Goal: Task Accomplishment & Management: Complete application form

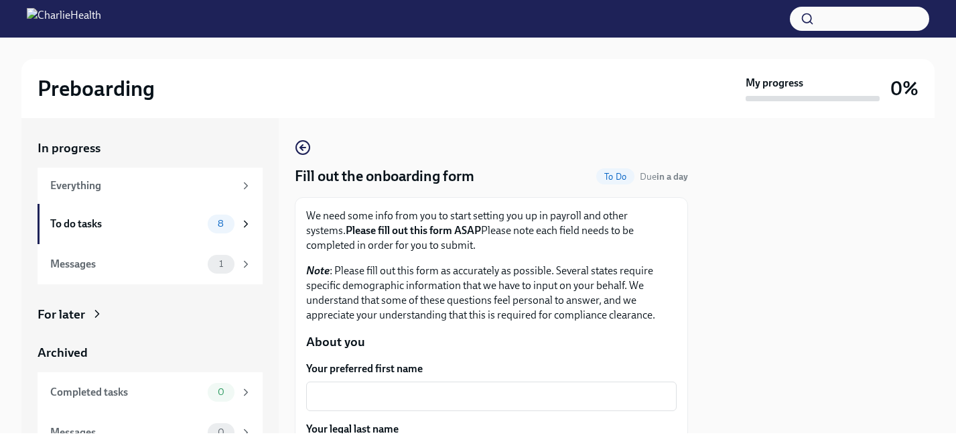
click at [464, 386] on div "x ​" at bounding box center [491, 395] width 371 height 29
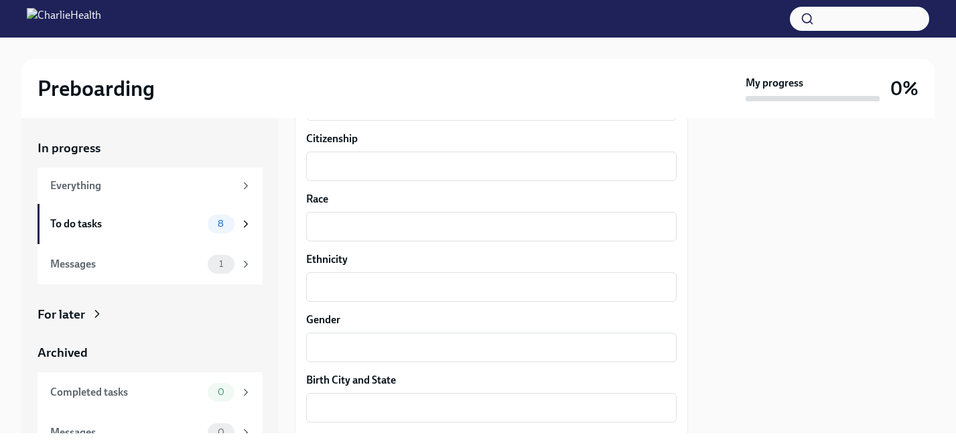
scroll to position [775, 0]
click at [211, 257] on div "1" at bounding box center [221, 264] width 27 height 19
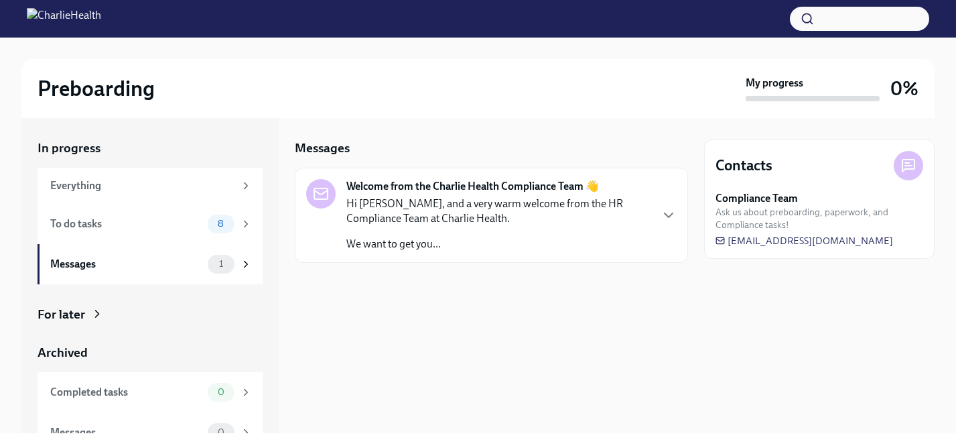
click at [369, 223] on p "Hi [PERSON_NAME], and a very warm welcome from the HR Compliance Team at Charli…" at bounding box center [498, 210] width 304 height 29
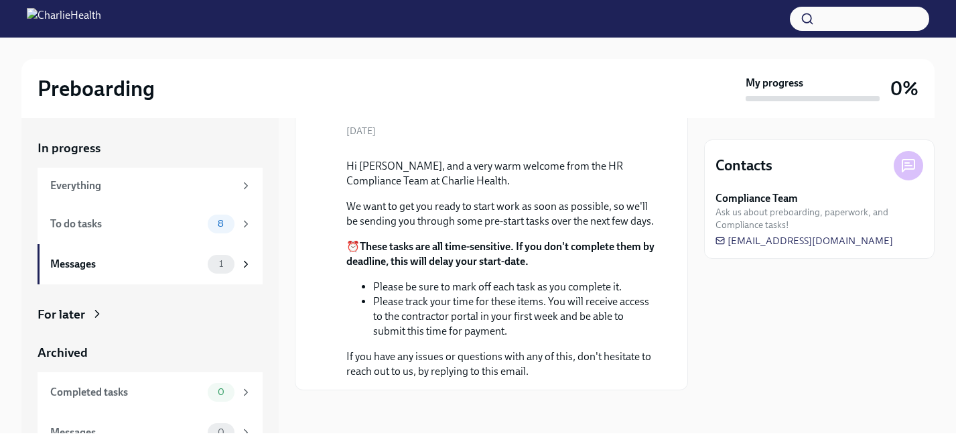
scroll to position [194, 0]
click at [214, 225] on span "8" at bounding box center [221, 223] width 22 height 10
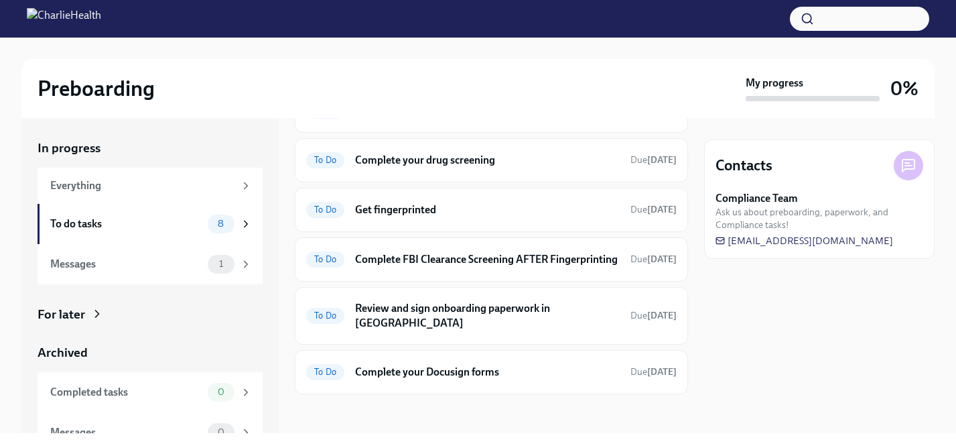
scroll to position [182, 0]
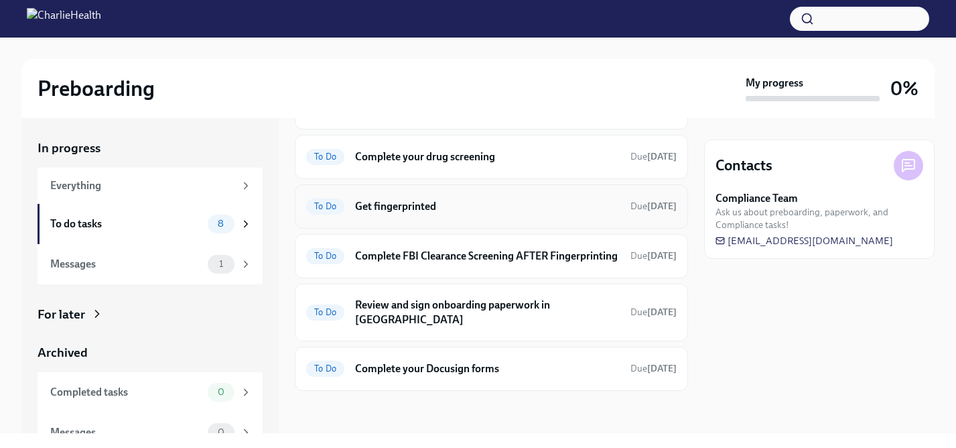
click at [414, 201] on h6 "Get fingerprinted" at bounding box center [487, 206] width 265 height 15
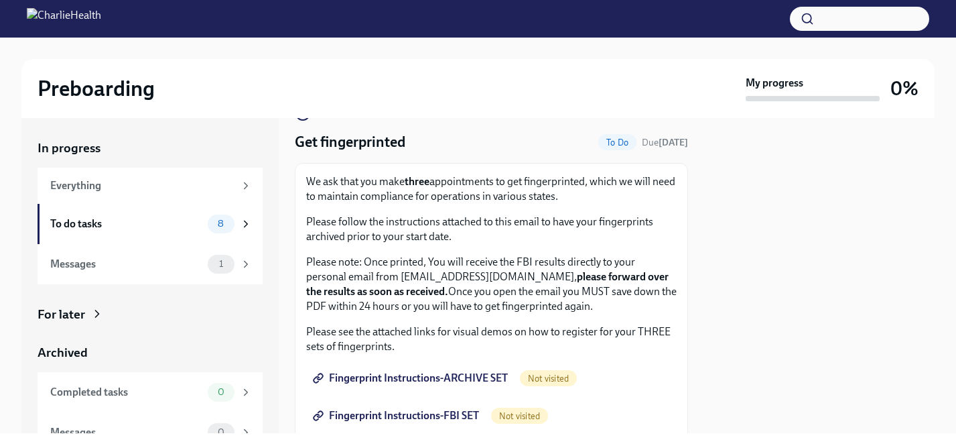
scroll to position [18, 0]
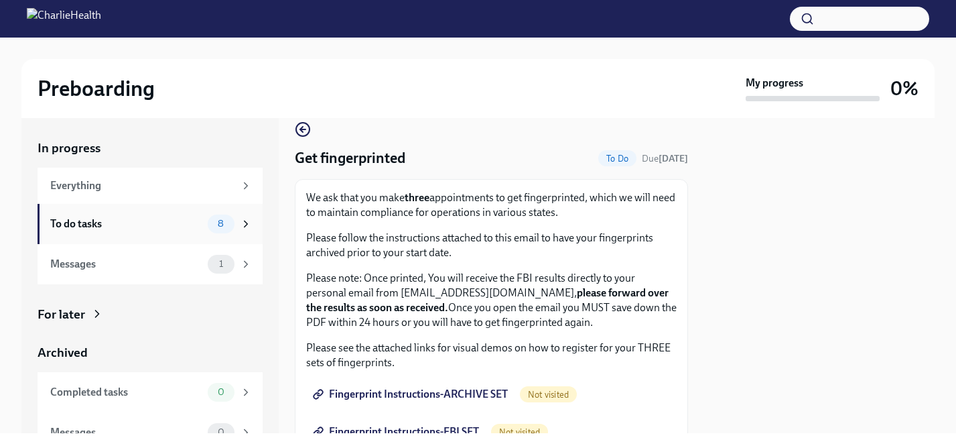
click at [67, 218] on div "To do tasks" at bounding box center [126, 223] width 152 height 15
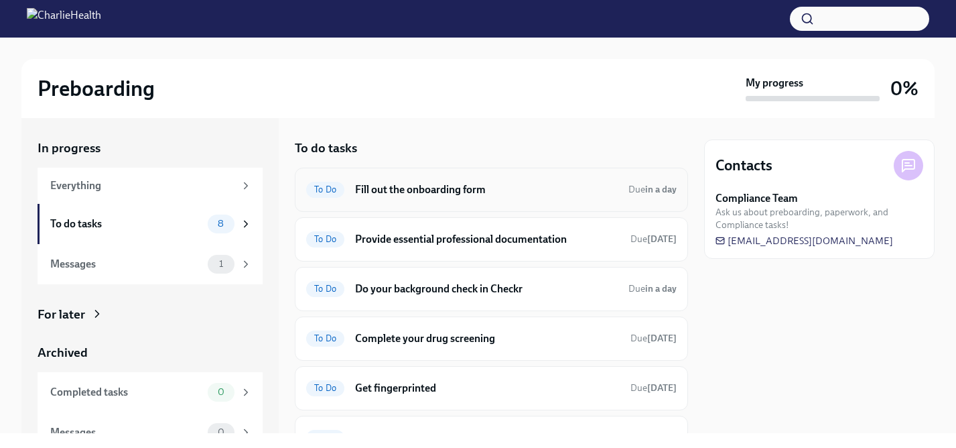
click at [450, 190] on h6 "Fill out the onboarding form" at bounding box center [486, 189] width 263 height 15
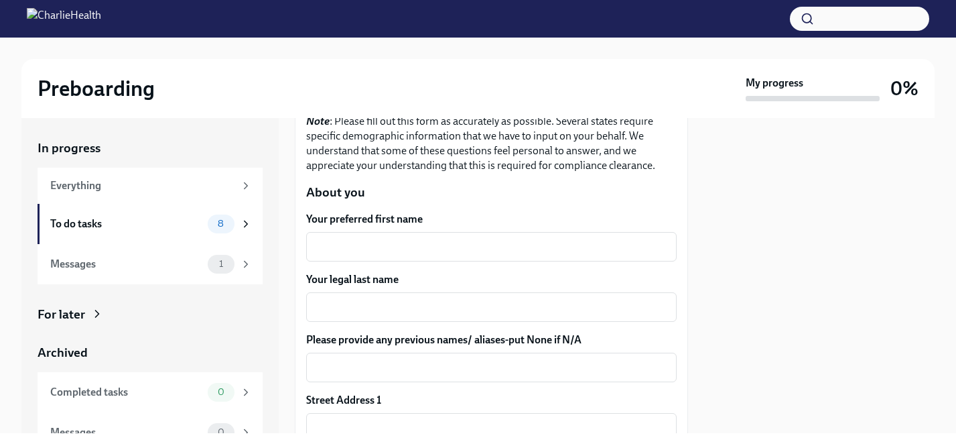
scroll to position [232, 0]
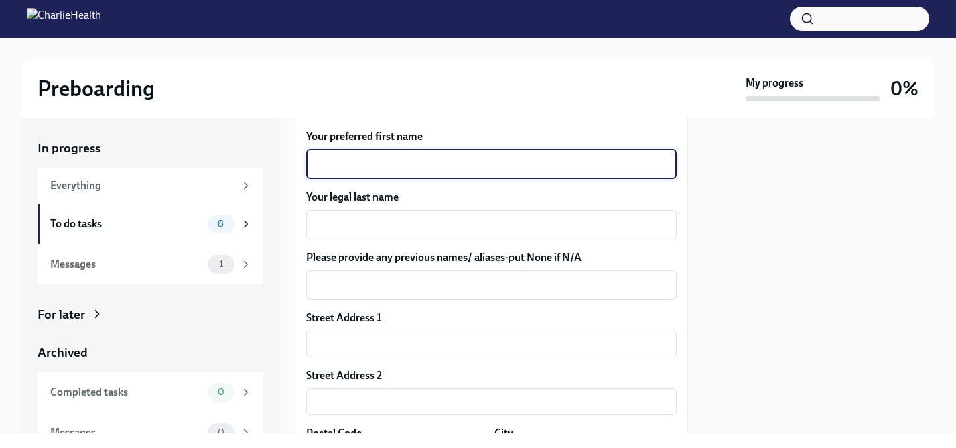
click at [495, 168] on textarea "Your preferred first name" at bounding box center [491, 164] width 354 height 16
click at [382, 277] on textarea "Please provide any previous names/ aliases-put None if N/A" at bounding box center [491, 285] width 354 height 16
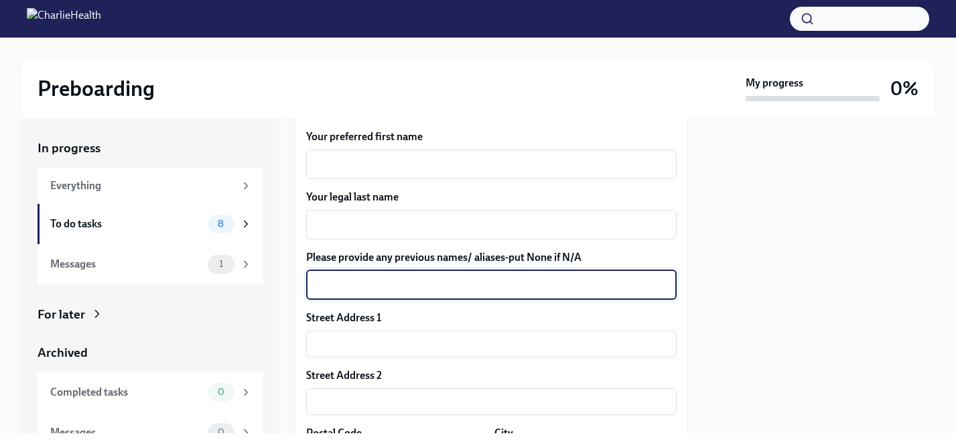
click at [733, 283] on div at bounding box center [819, 275] width 230 height 315
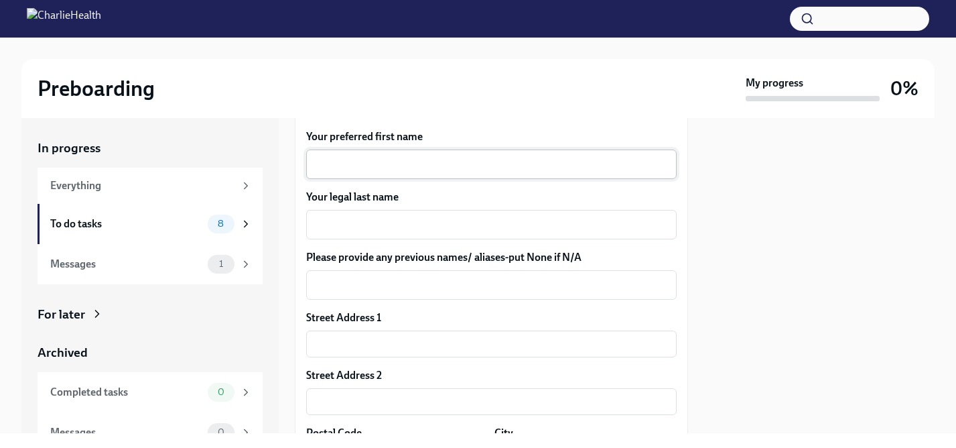
click at [360, 165] on textarea "Your preferred first name" at bounding box center [491, 164] width 354 height 16
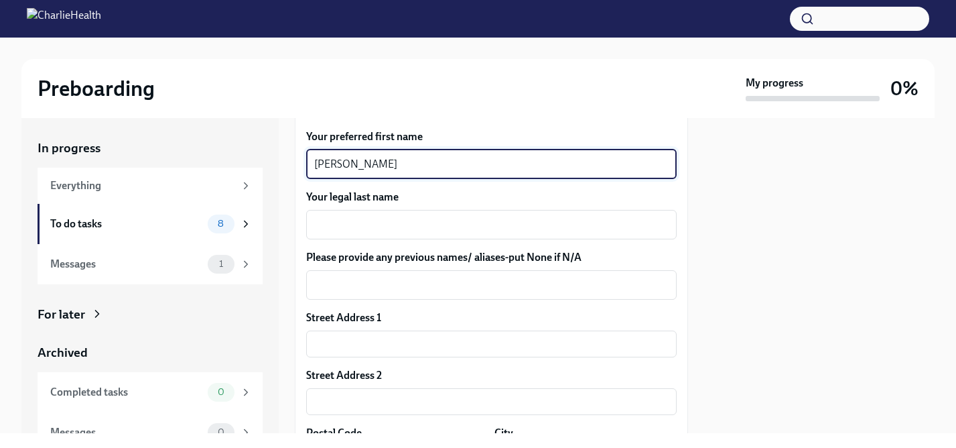
type textarea "[PERSON_NAME]"
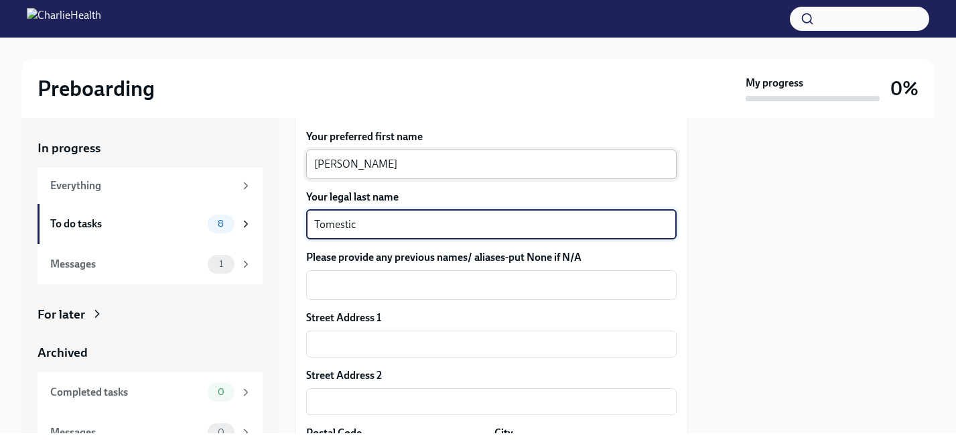
type textarea "Tomestic"
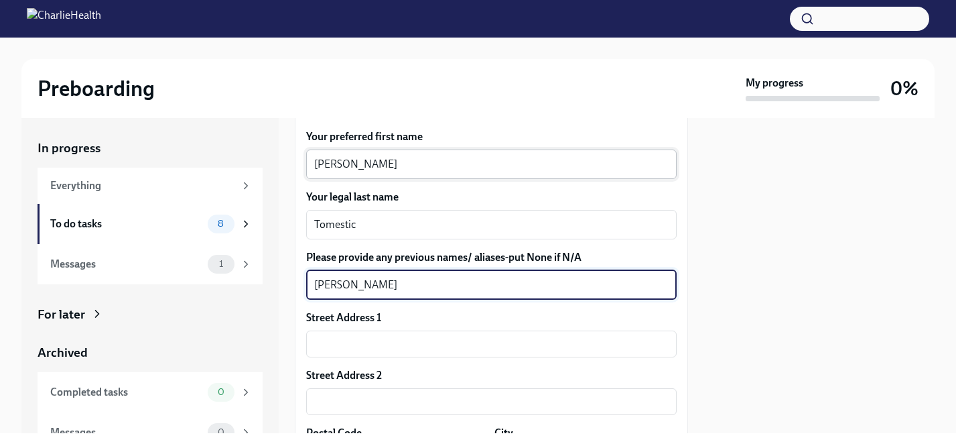
type textarea "[PERSON_NAME]"
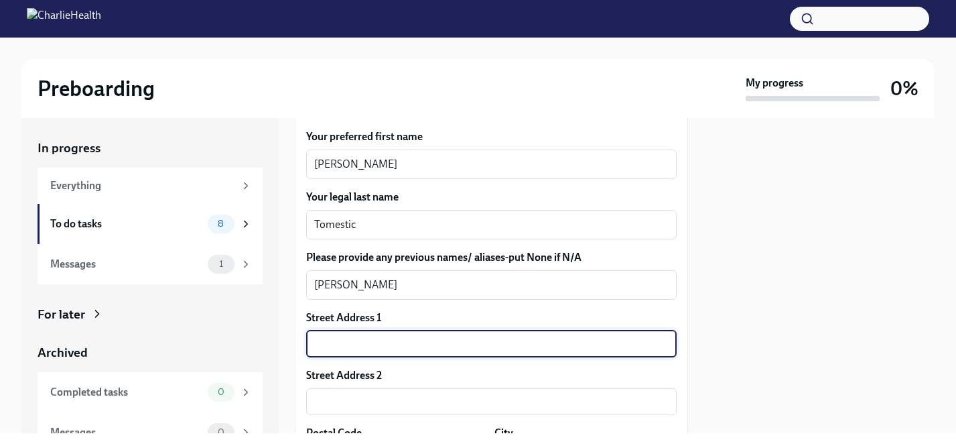
type input "[STREET_ADDRESS]"
type input "28379"
type input "[GEOGRAPHIC_DATA]"
type input "[US_STATE]"
type input "US"
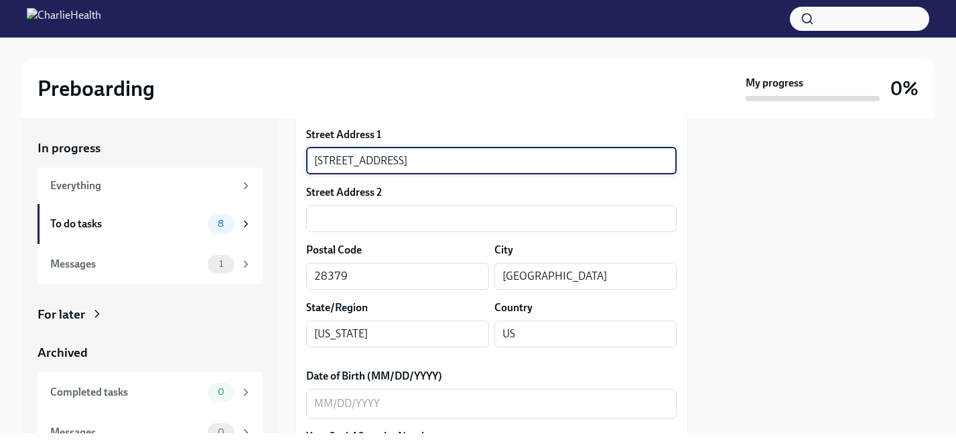
scroll to position [430, 0]
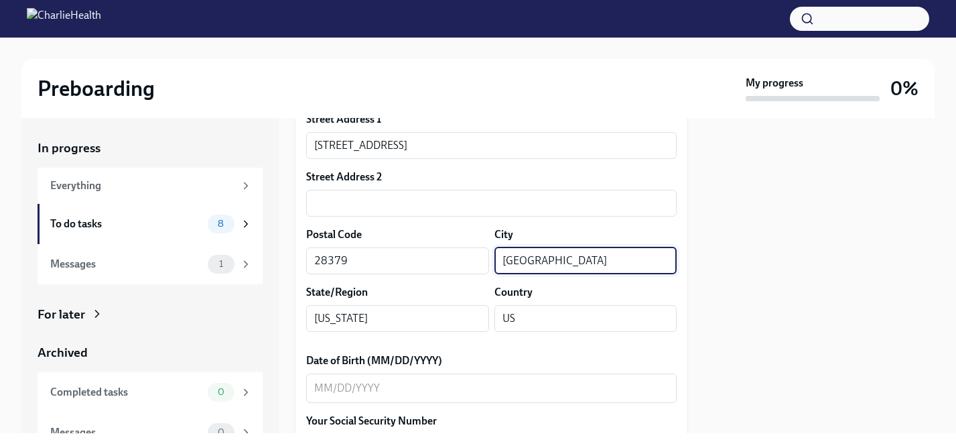
click at [586, 257] on input "[GEOGRAPHIC_DATA]" at bounding box center [585, 260] width 183 height 27
type input "A"
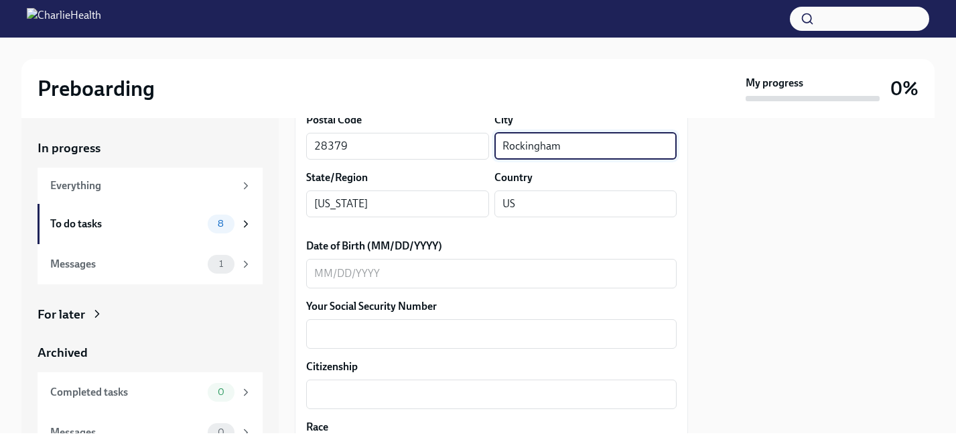
scroll to position [569, 0]
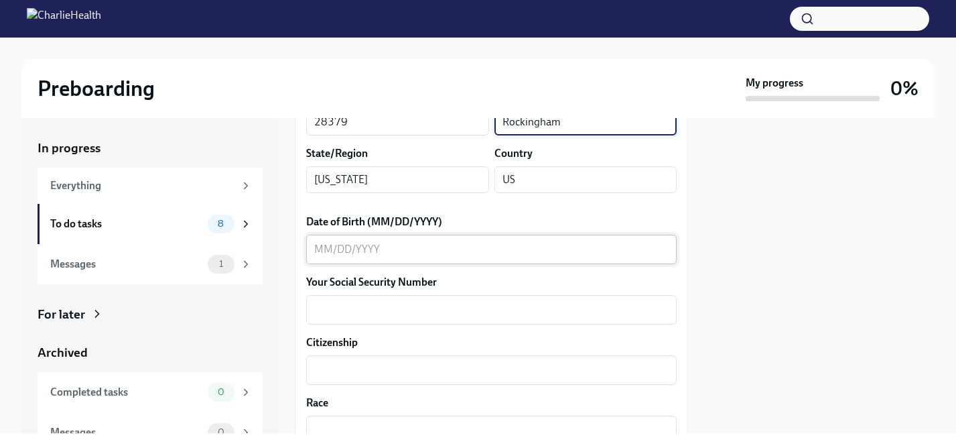
type input "Rockingham"
click at [421, 259] on div "x ​" at bounding box center [491, 249] width 371 height 29
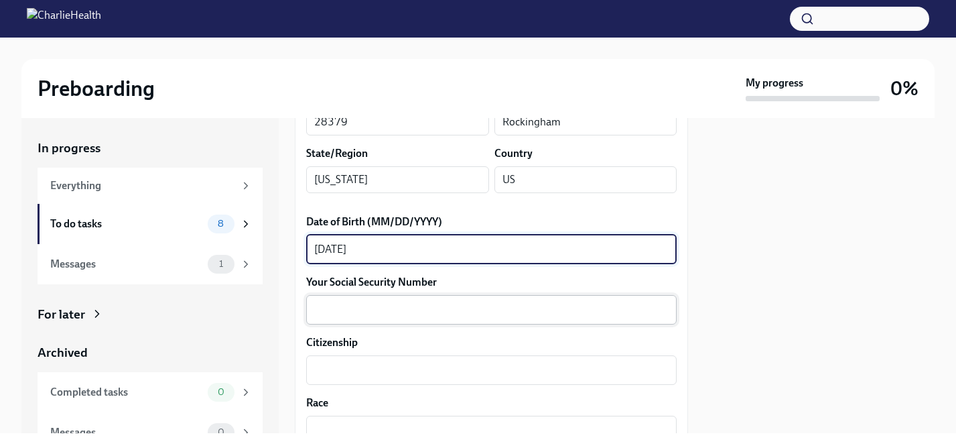
type textarea "[DATE]"
click at [514, 312] on textarea "Your Social Security Number" at bounding box center [491, 310] width 354 height 16
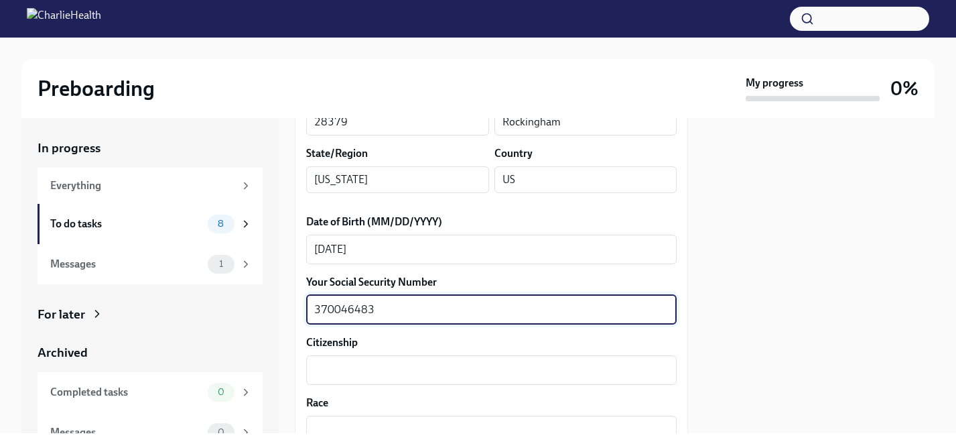
type textarea "370046483"
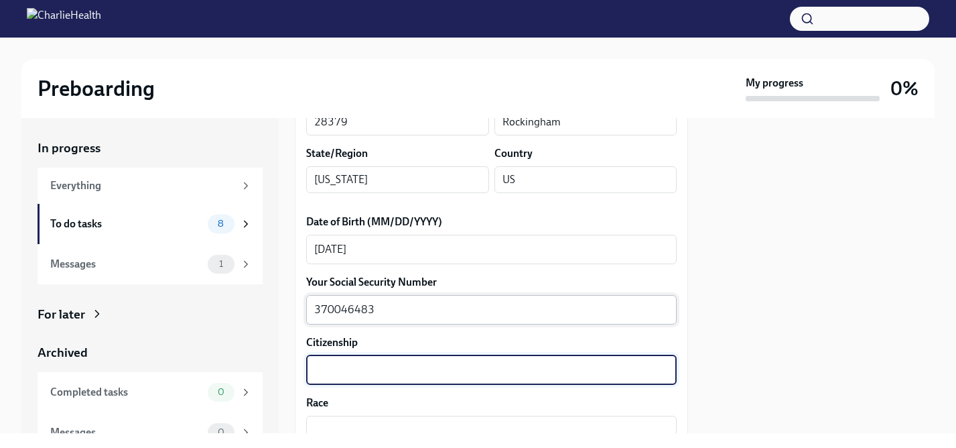
type textarea "u"
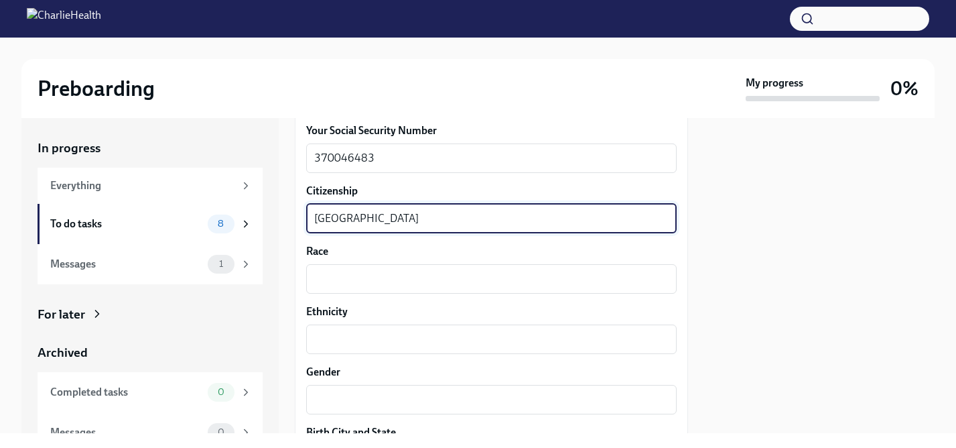
scroll to position [762, 0]
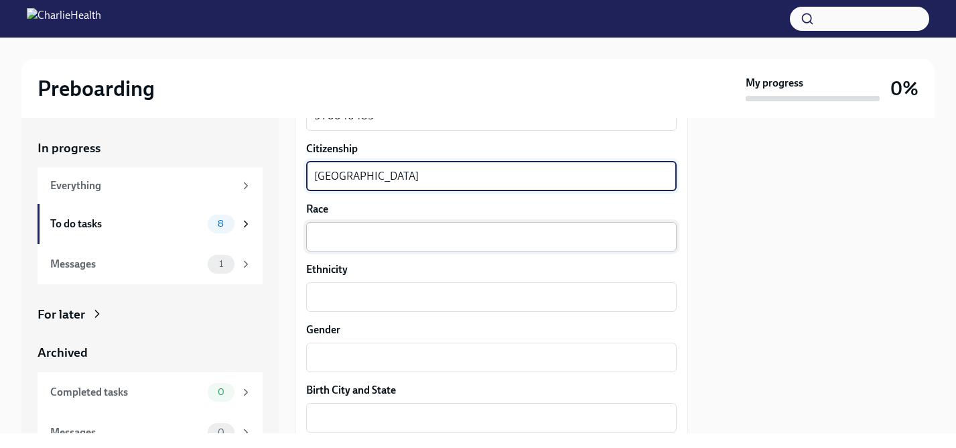
type textarea "[GEOGRAPHIC_DATA]"
click at [501, 241] on textarea "Race" at bounding box center [491, 236] width 354 height 16
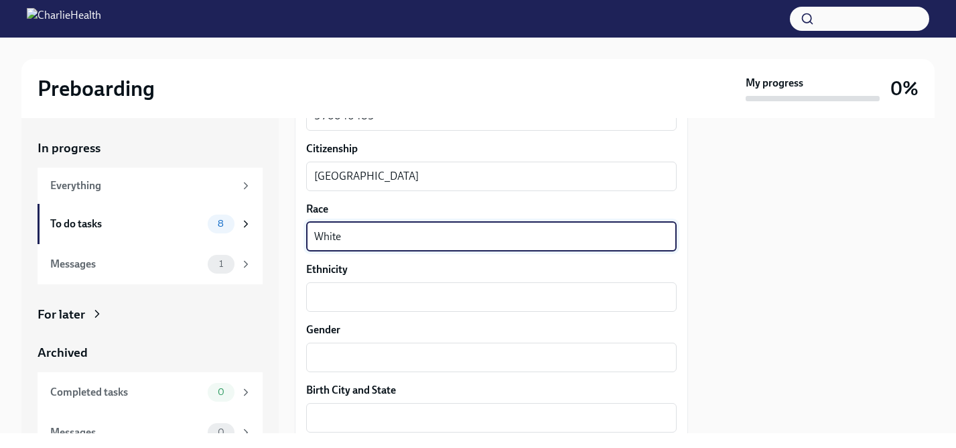
type textarea "White"
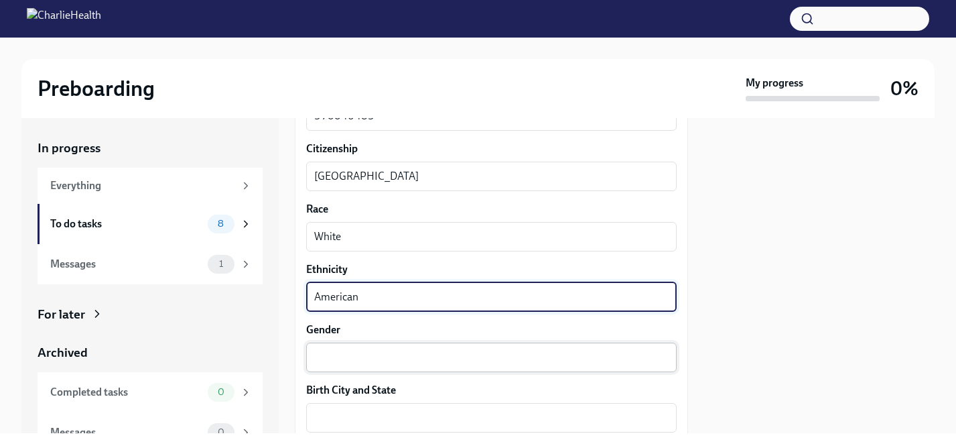
type textarea "American"
click at [439, 356] on textarea "Gender" at bounding box center [491, 357] width 354 height 16
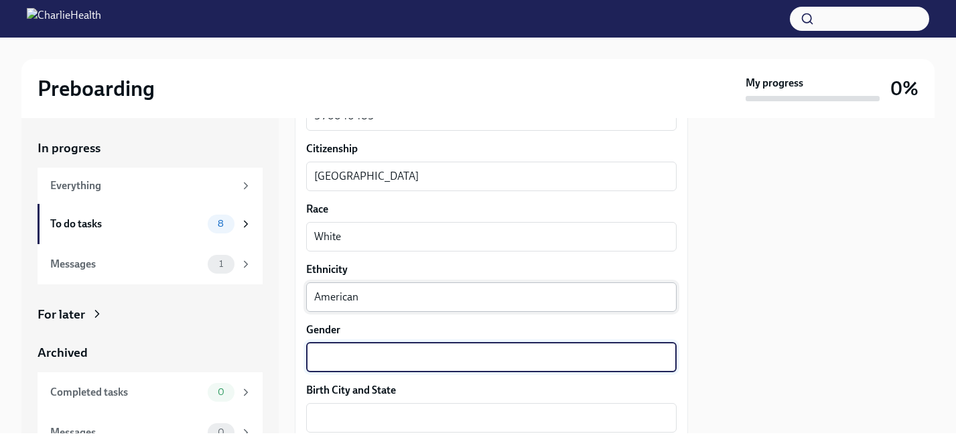
click at [387, 300] on textarea "American" at bounding box center [491, 297] width 354 height 16
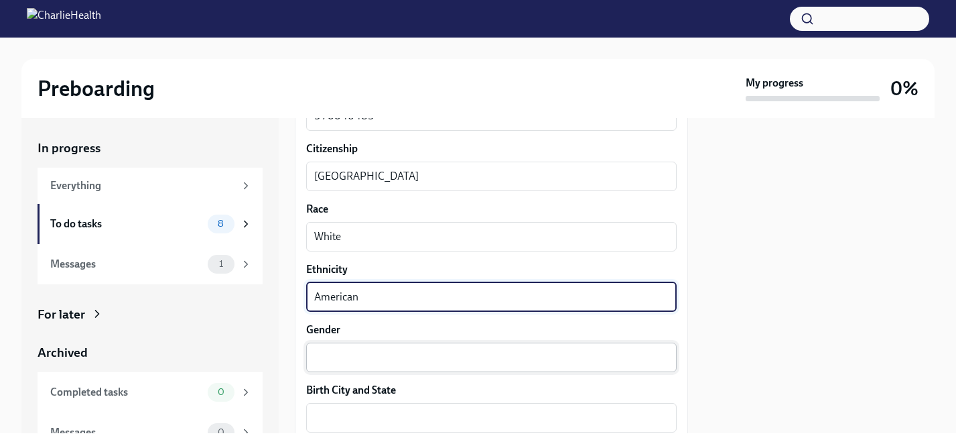
click at [375, 356] on textarea "Gender" at bounding box center [491, 357] width 354 height 16
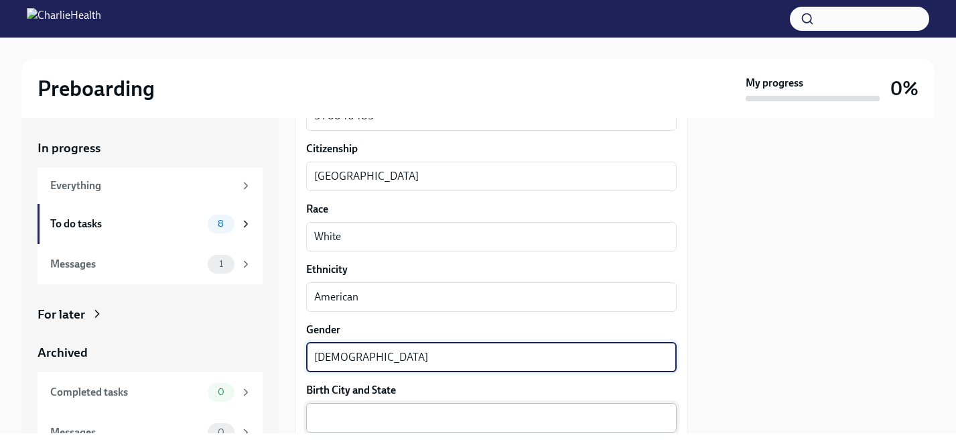
type textarea "[DEMOGRAPHIC_DATA]"
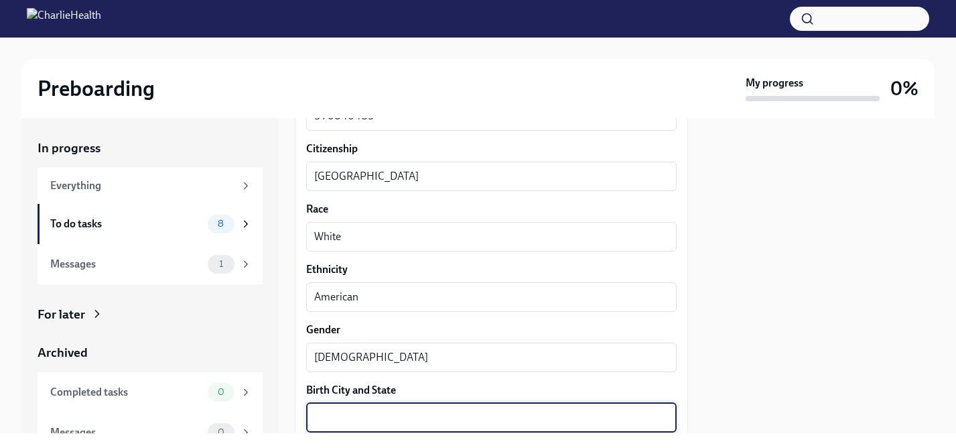
click at [370, 415] on textarea "Birth City and State" at bounding box center [491, 417] width 354 height 16
type textarea "V"
click at [373, 295] on textarea "American" at bounding box center [491, 297] width 354 height 16
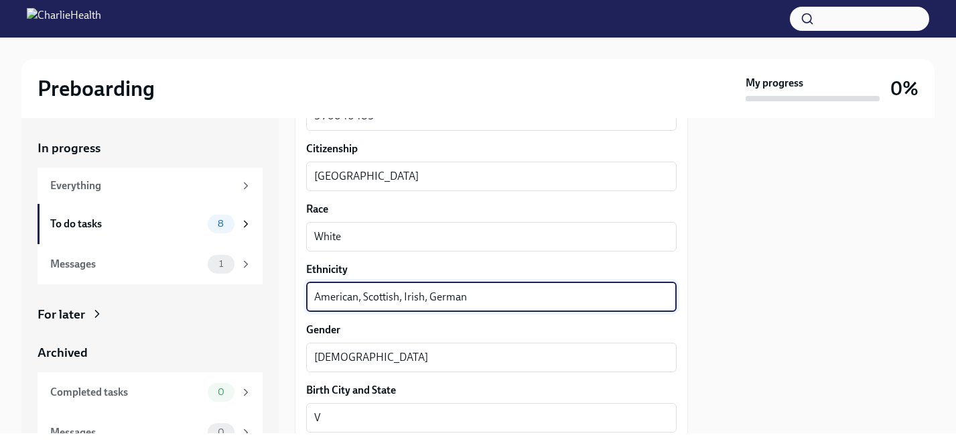
click at [492, 299] on textarea "American, Scottish, Irish, German" at bounding box center [491, 297] width 354 height 16
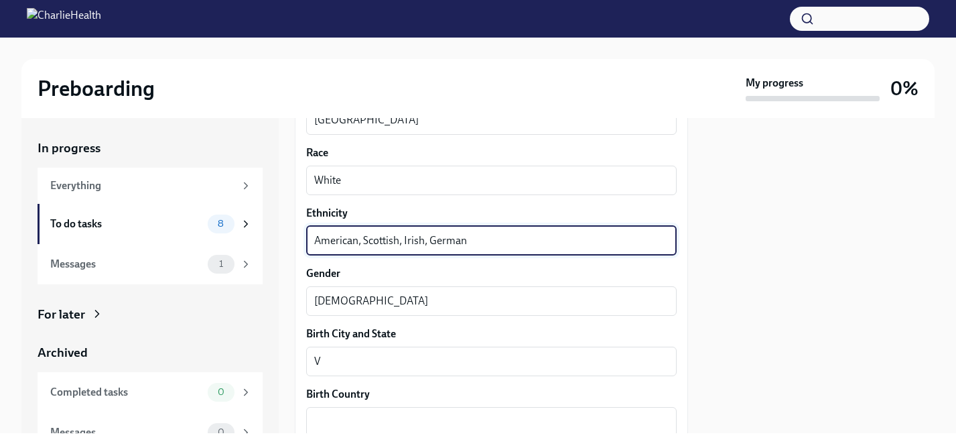
scroll to position [844, 0]
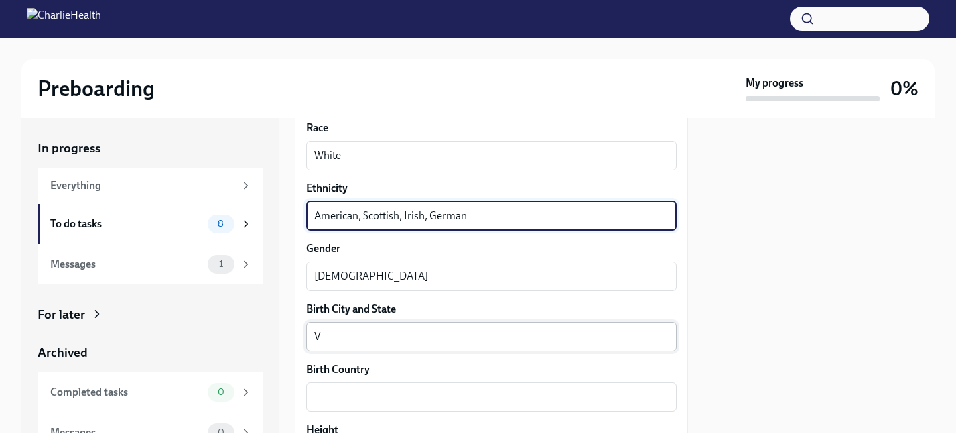
type textarea "American, Scottish, Irish, German"
click at [389, 335] on textarea "V" at bounding box center [491, 336] width 354 height 16
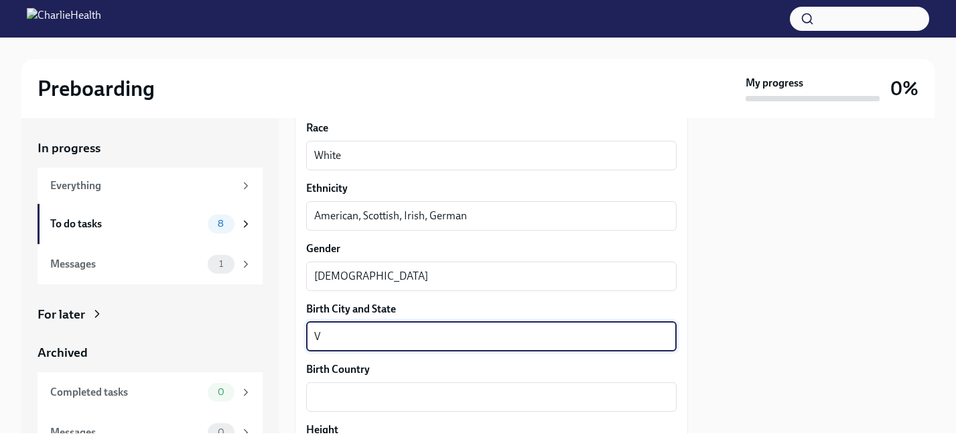
drag, startPoint x: 326, startPoint y: 337, endPoint x: 306, endPoint y: 337, distance: 20.8
click at [306, 337] on div "We need some info from you to start setting you up in payroll and other systems…" at bounding box center [491, 92] width 393 height 1479
paste textarea "aldecaballeros"
type textarea "Valdecaballeros"
click at [358, 397] on textarea "Birth Country" at bounding box center [491, 397] width 354 height 16
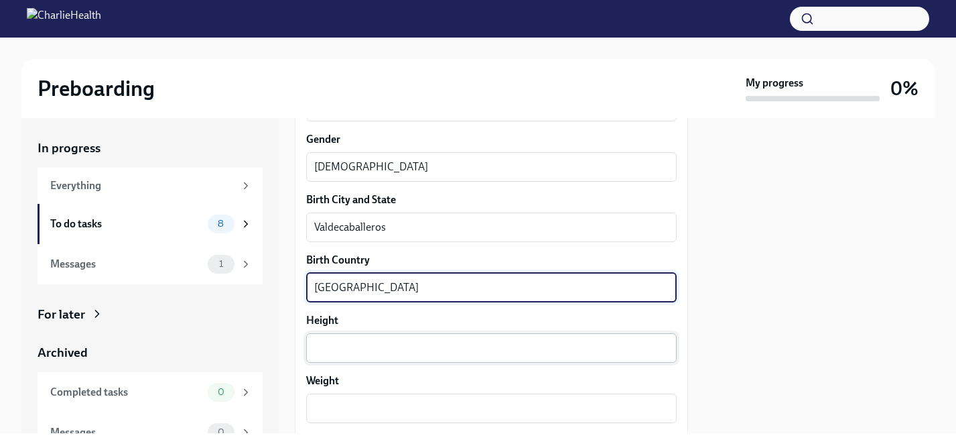
scroll to position [953, 0]
type textarea "[GEOGRAPHIC_DATA]"
click at [373, 350] on textarea "Height" at bounding box center [491, 347] width 354 height 16
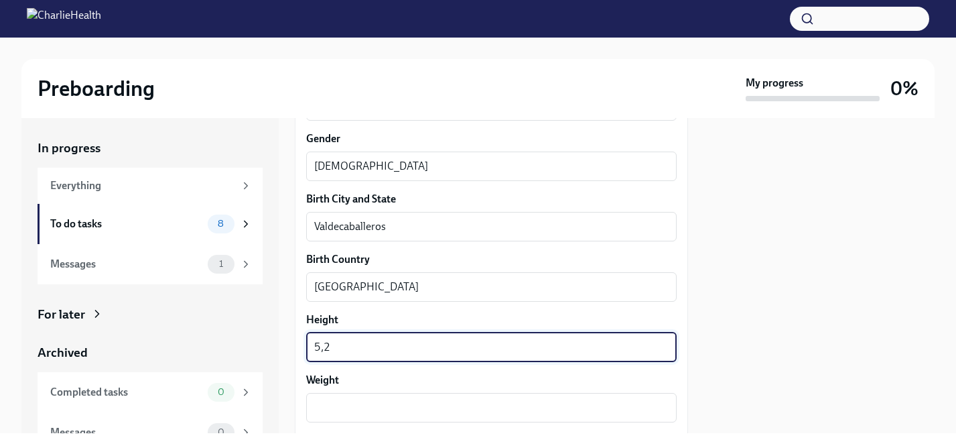
type textarea "5,2"
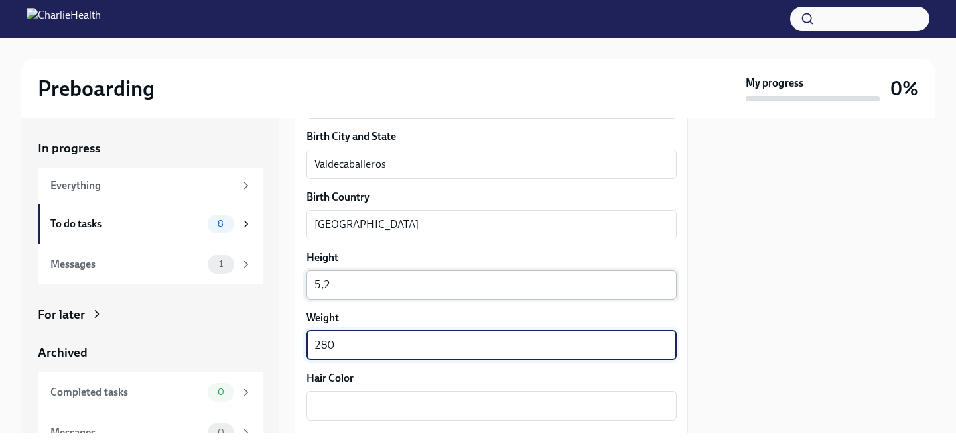
scroll to position [1091, 0]
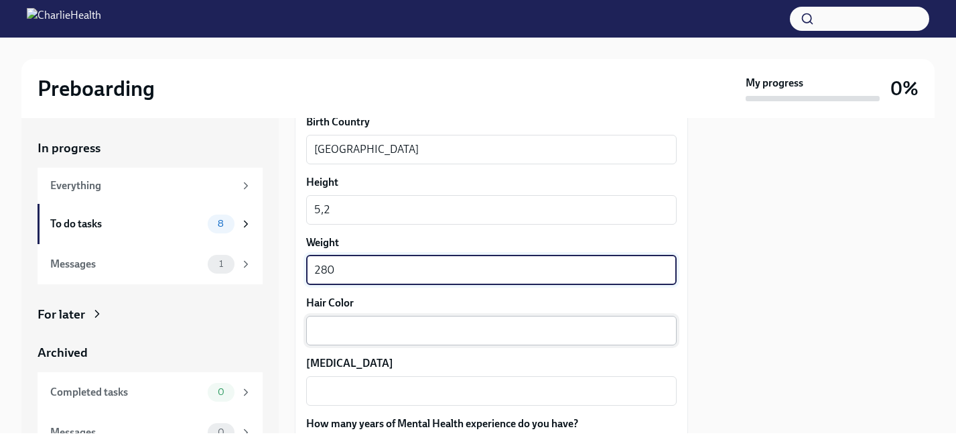
type textarea "280"
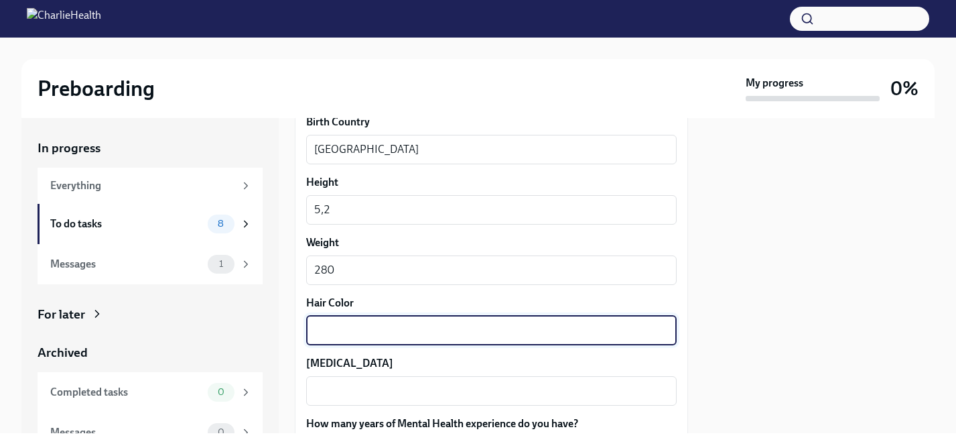
click at [369, 323] on textarea "Hair Color" at bounding box center [491, 330] width 354 height 16
type textarea "Brown"
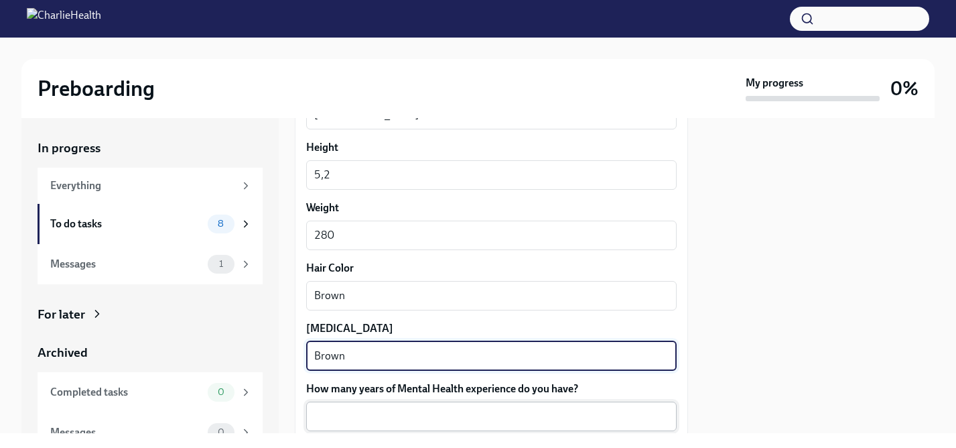
scroll to position [1240, 0]
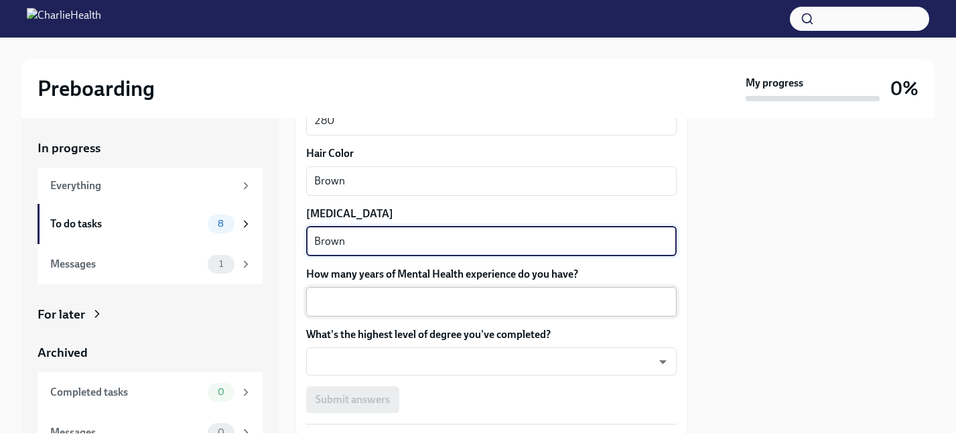
type textarea "Brown"
click at [416, 300] on textarea "How many years of Mental Health experience do you have?" at bounding box center [491, 301] width 354 height 16
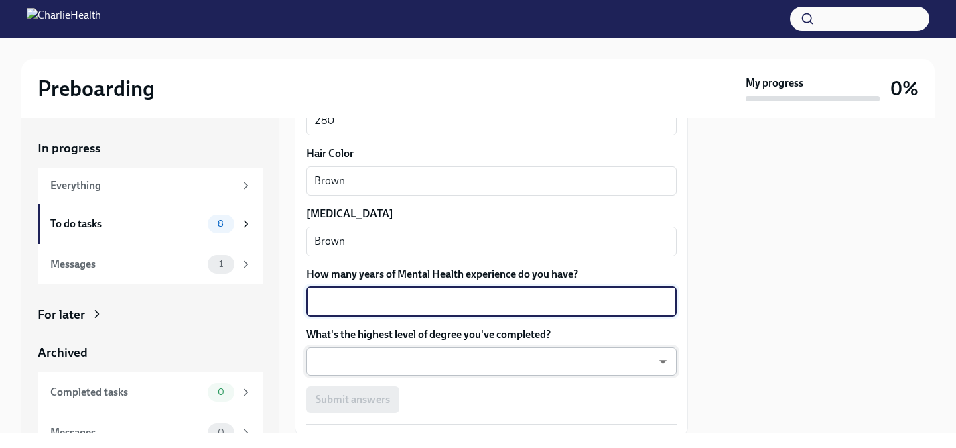
click at [419, 362] on body "Preboarding My progress 0% In progress Everything To do tasks 8 Messages 1 For …" at bounding box center [478, 224] width 956 height 448
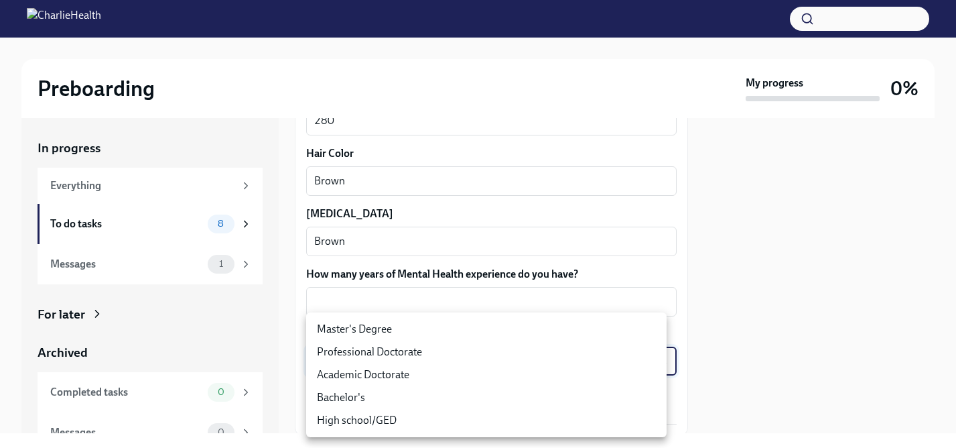
click at [397, 319] on li "Master's Degree" at bounding box center [486, 329] width 360 height 23
type input "2vBr-ghkD"
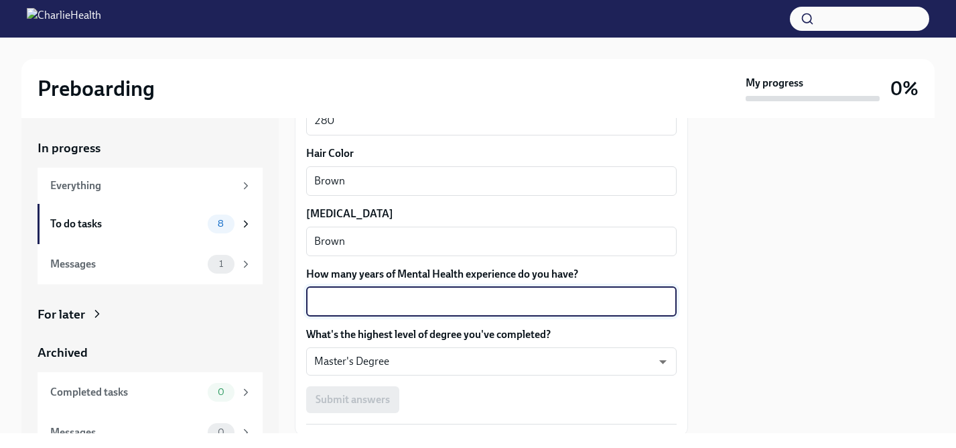
click at [369, 302] on textarea "How many years of Mental Health experience do you have?" at bounding box center [491, 301] width 354 height 16
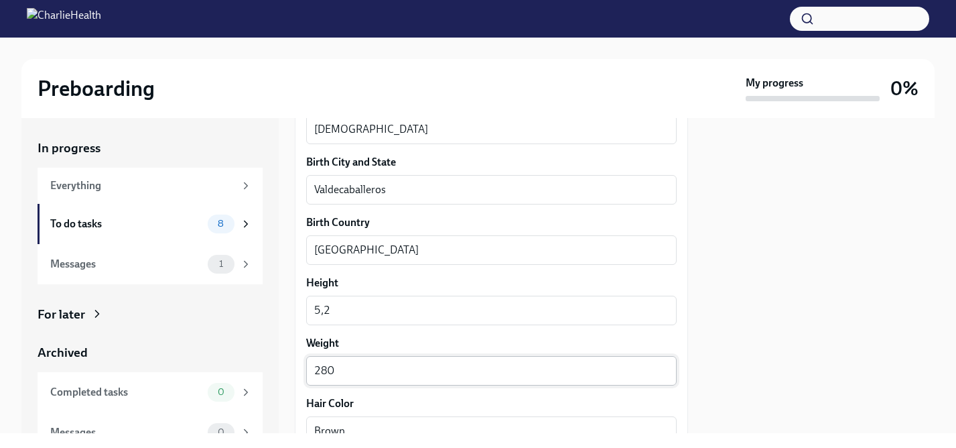
scroll to position [1002, 0]
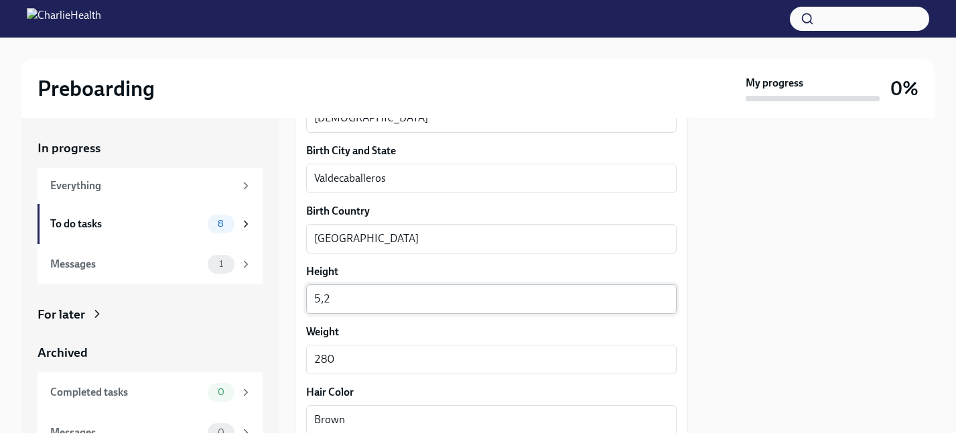
click at [322, 302] on textarea "5,2" at bounding box center [491, 299] width 354 height 16
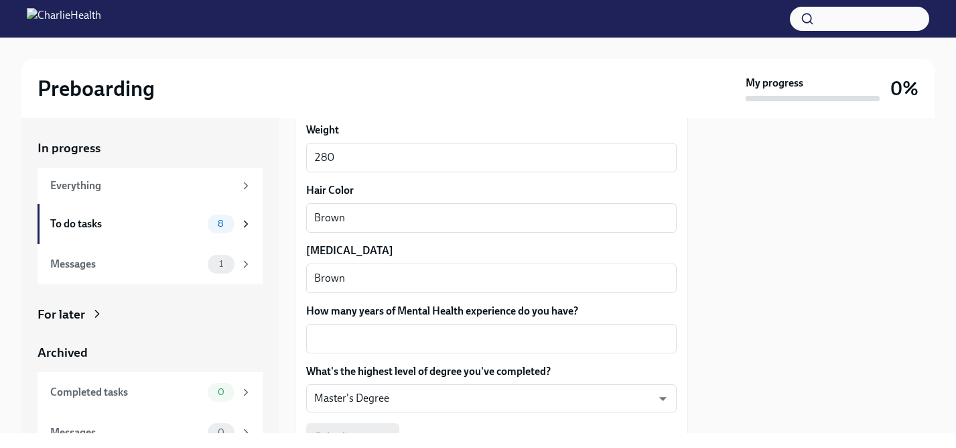
scroll to position [1222, 0]
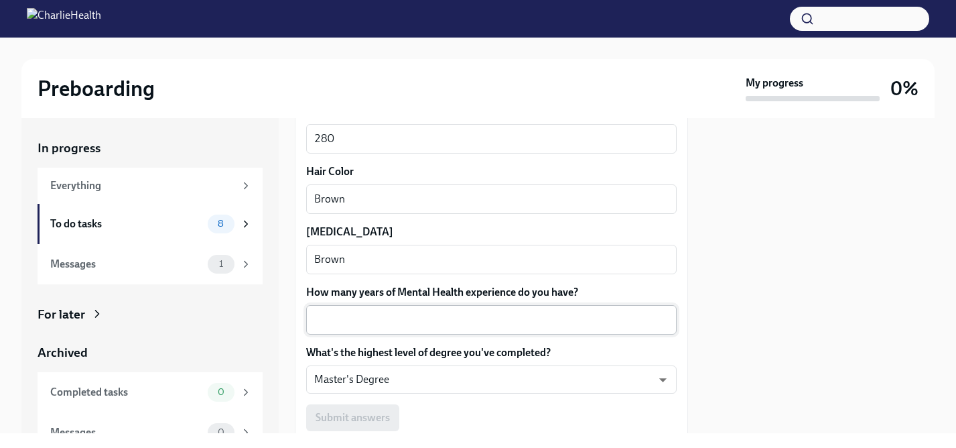
type textarea "5'2""
click at [399, 308] on div "x ​" at bounding box center [491, 319] width 371 height 29
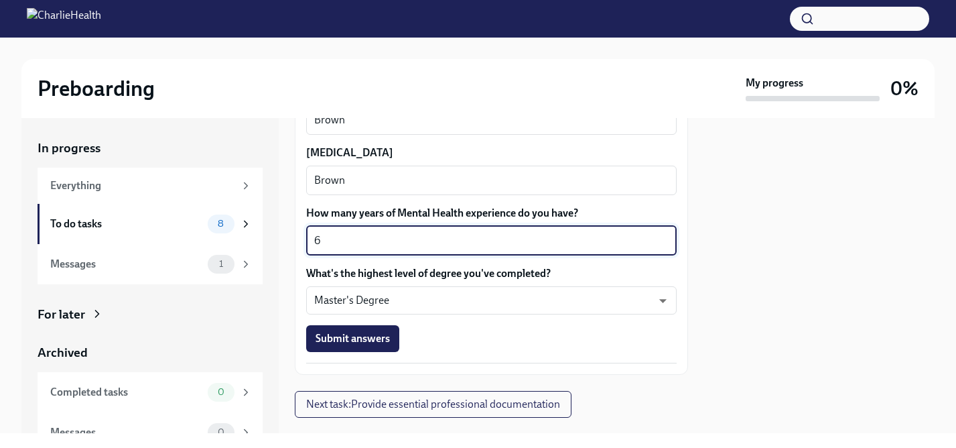
scroll to position [1322, 0]
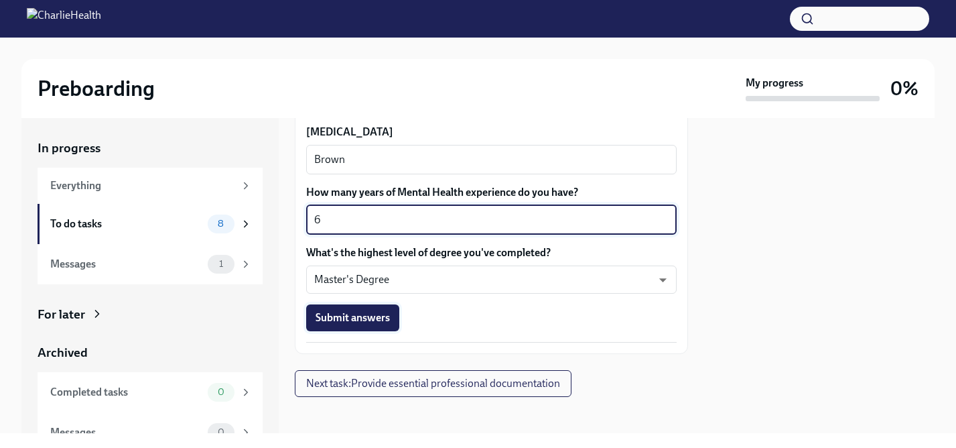
type textarea "6"
click at [369, 320] on span "Submit answers" at bounding box center [353, 317] width 74 height 13
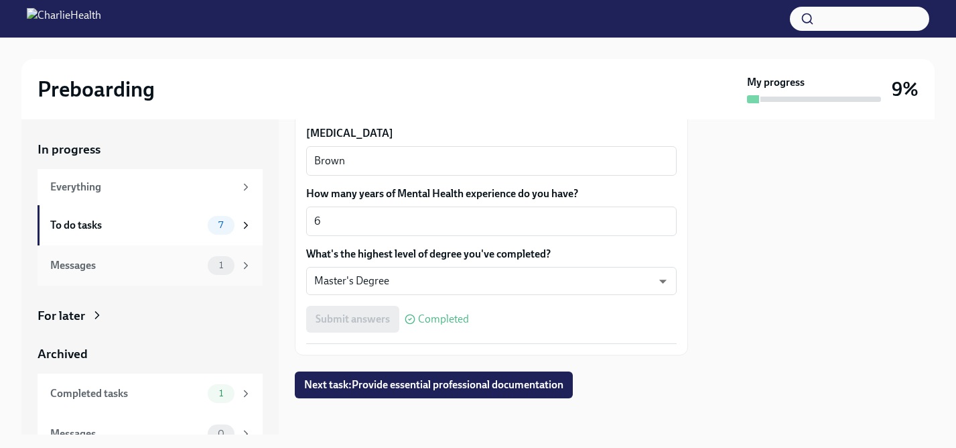
click at [197, 267] on div "Messages 1" at bounding box center [151, 265] width 202 height 19
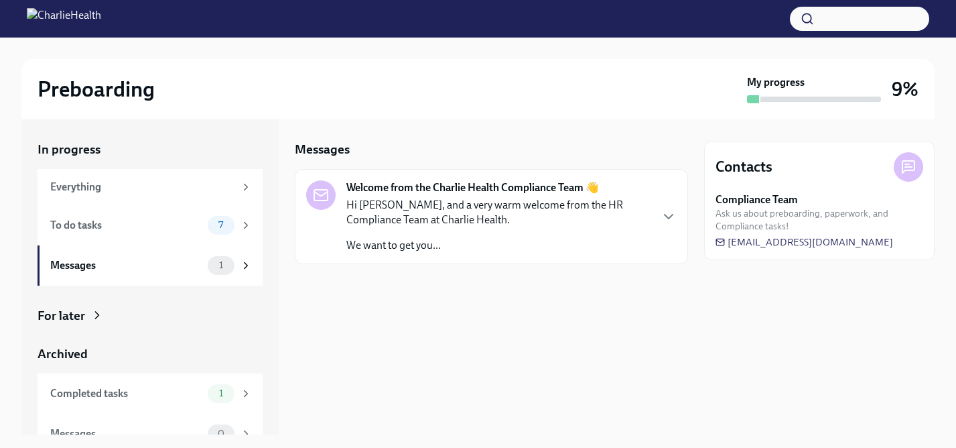
click at [383, 194] on strong "Welcome from the Charlie Health Compliance Team 👋" at bounding box center [472, 187] width 253 height 15
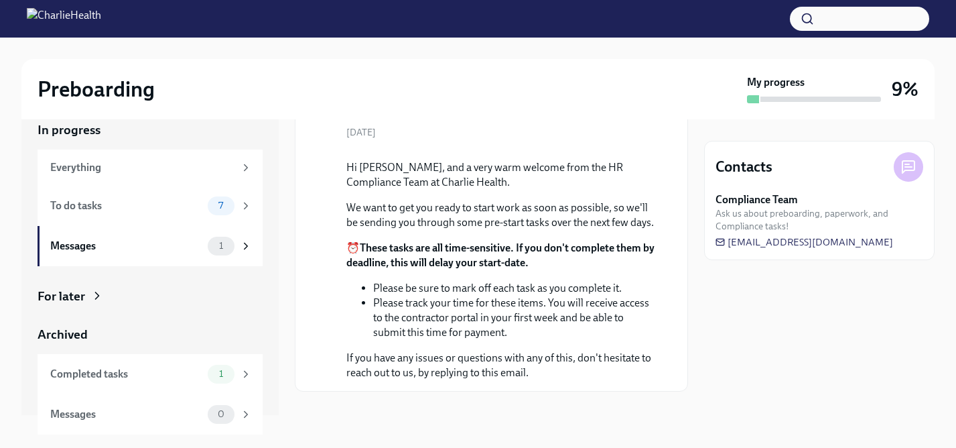
scroll to position [194, 0]
click at [82, 204] on div "To do tasks" at bounding box center [126, 205] width 152 height 15
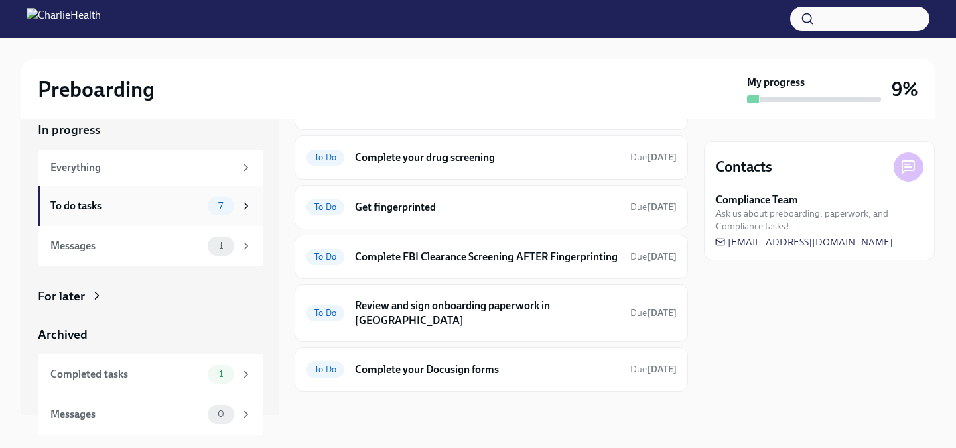
scroll to position [132, 0]
click at [478, 155] on h6 "Complete your drug screening" at bounding box center [487, 158] width 265 height 15
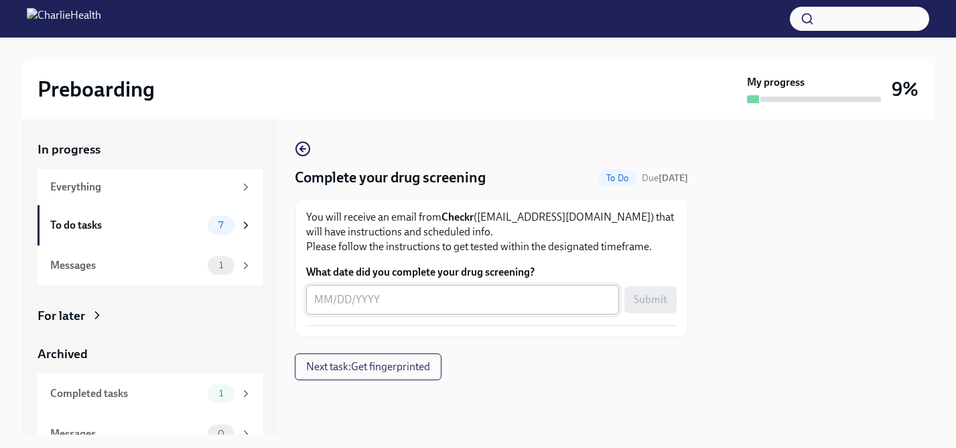
click at [401, 295] on textarea "What date did you complete your drug screening?" at bounding box center [462, 299] width 297 height 16
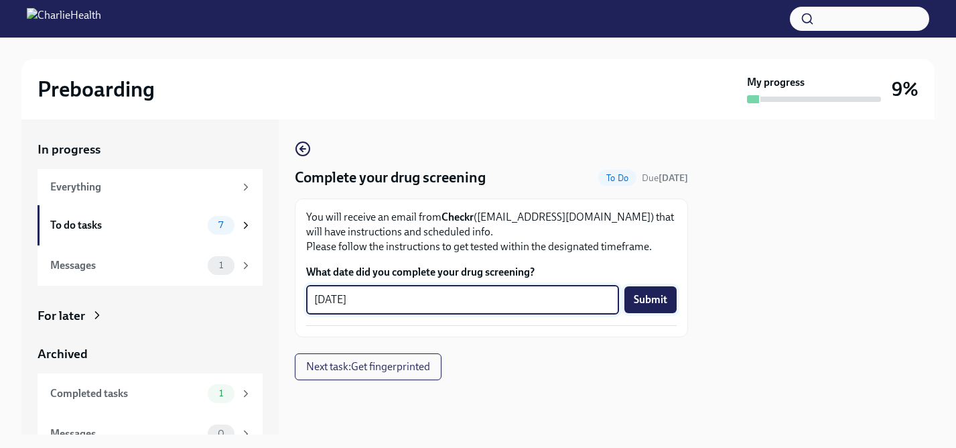
type textarea "[DATE]"
click at [662, 301] on span "Submit" at bounding box center [651, 299] width 34 height 13
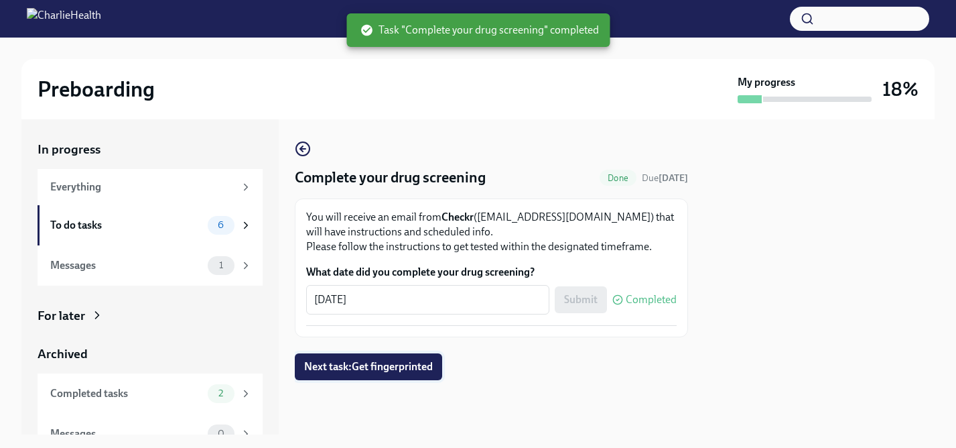
click at [344, 369] on span "Next task : Get fingerprinted" at bounding box center [368, 366] width 129 height 13
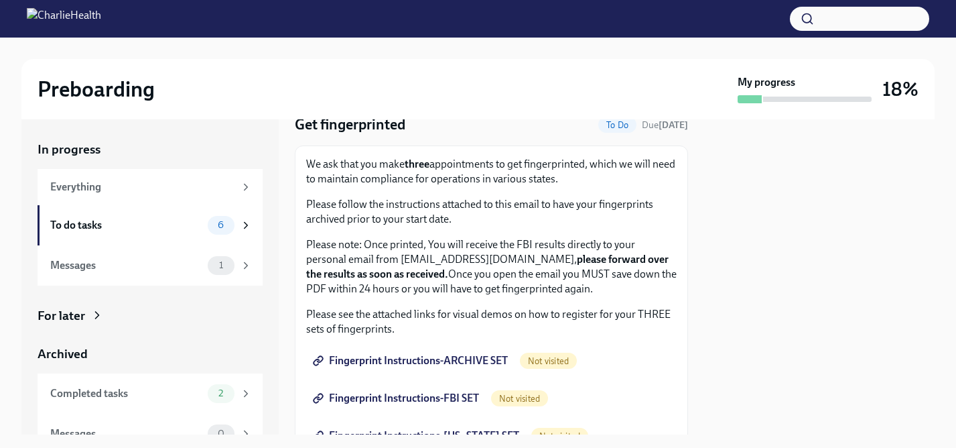
scroll to position [67, 0]
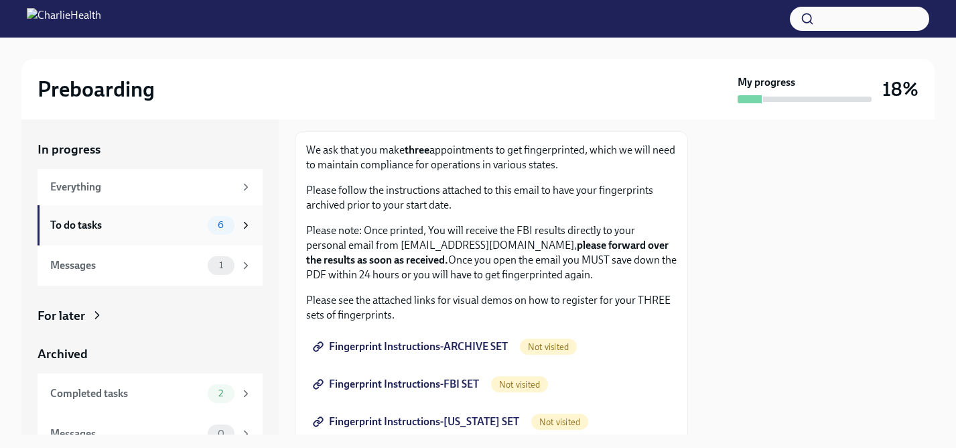
click at [79, 227] on div "To do tasks" at bounding box center [126, 225] width 152 height 15
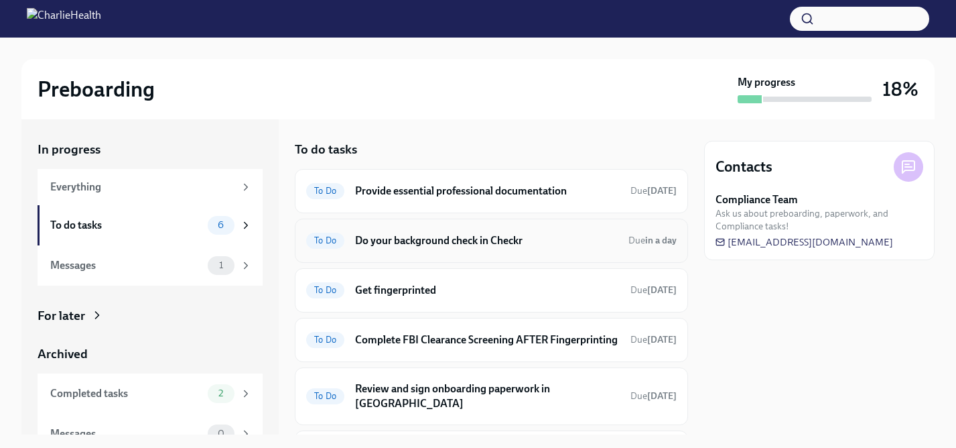
click at [477, 239] on h6 "Do your background check in Checkr" at bounding box center [486, 240] width 263 height 15
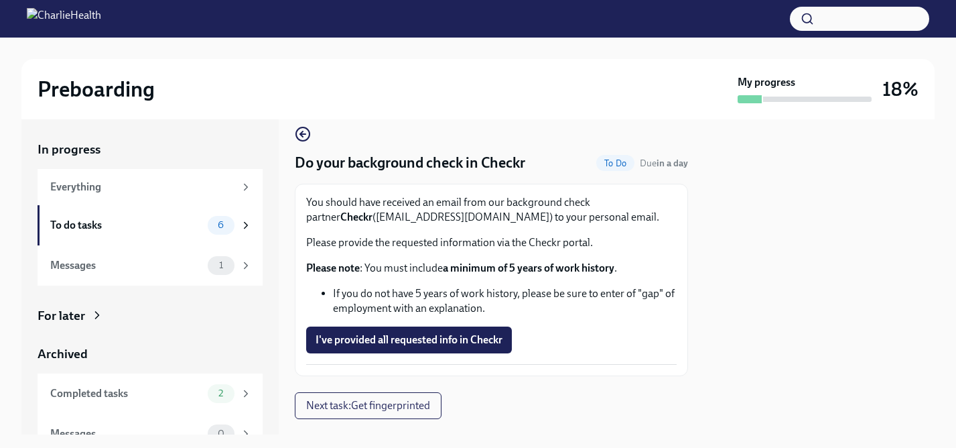
scroll to position [15, 0]
click at [425, 341] on span "I've provided all requested info in Checkr" at bounding box center [409, 339] width 187 height 13
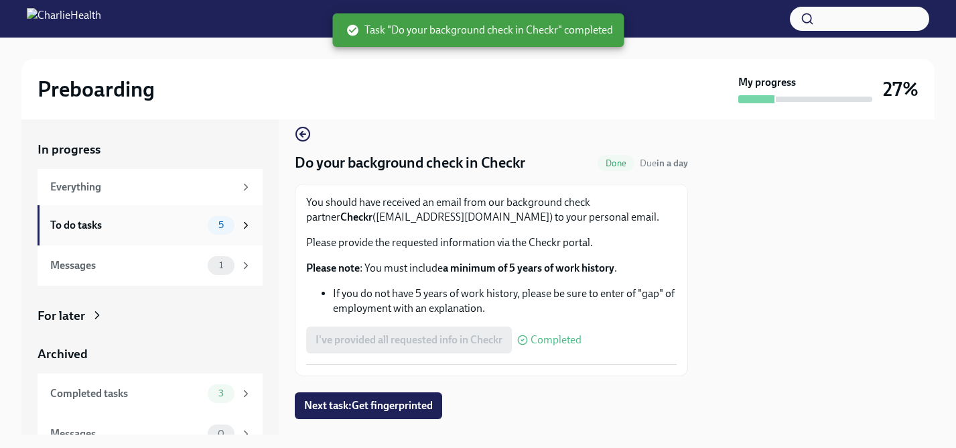
click at [84, 226] on div "To do tasks" at bounding box center [126, 225] width 152 height 15
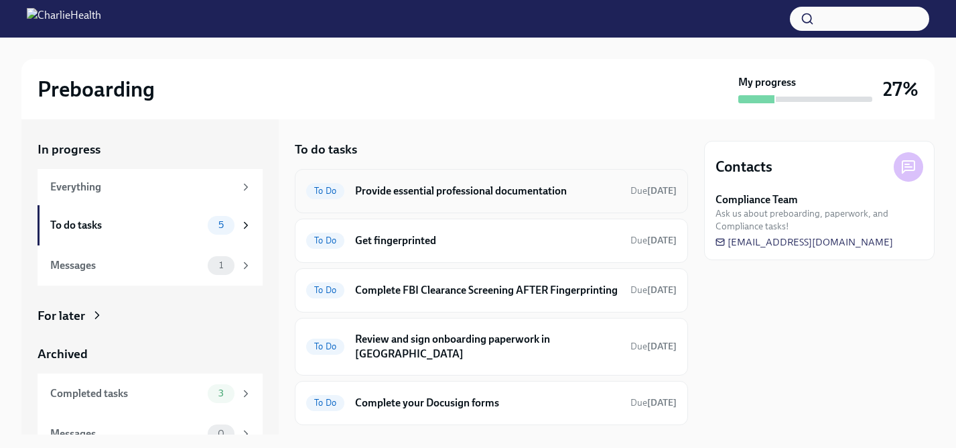
click at [460, 194] on h6 "Provide essential professional documentation" at bounding box center [487, 191] width 265 height 15
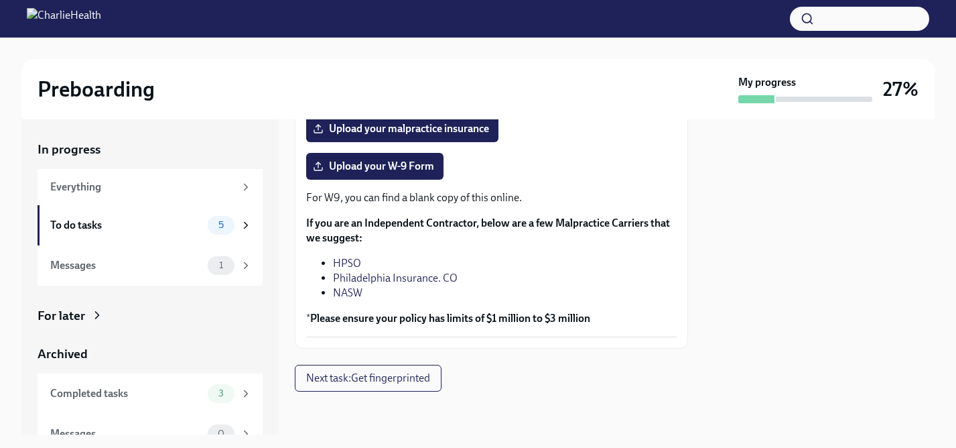
scroll to position [383, 0]
click at [86, 225] on div "To do tasks" at bounding box center [126, 225] width 152 height 15
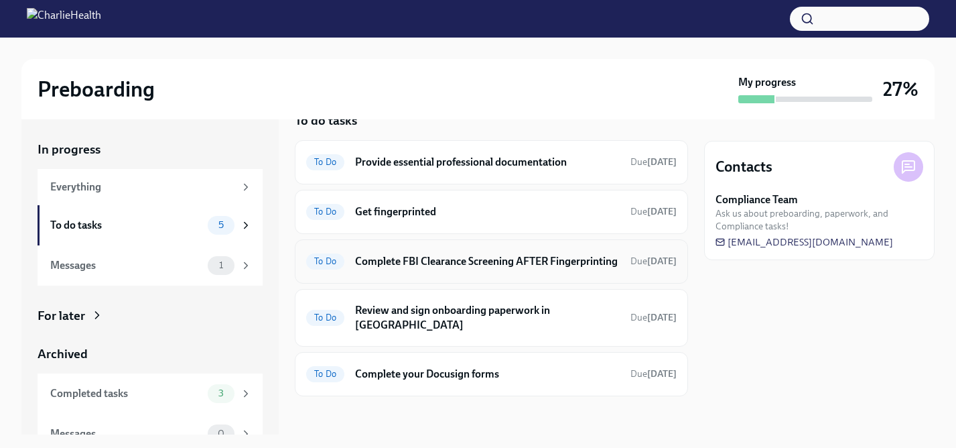
scroll to position [33, 0]
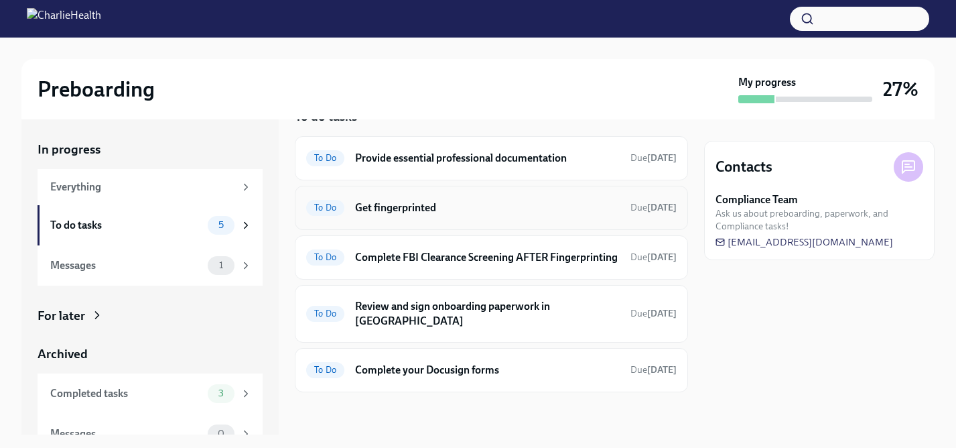
click at [409, 208] on h6 "Get fingerprinted" at bounding box center [487, 207] width 265 height 15
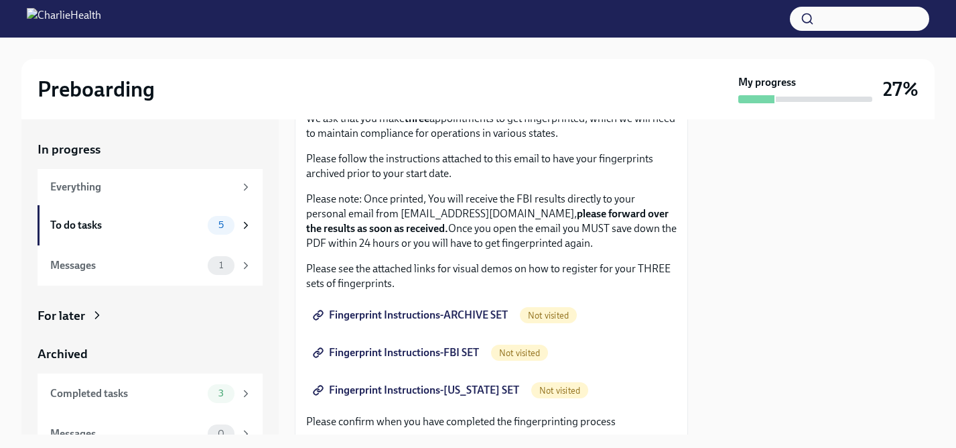
scroll to position [117, 0]
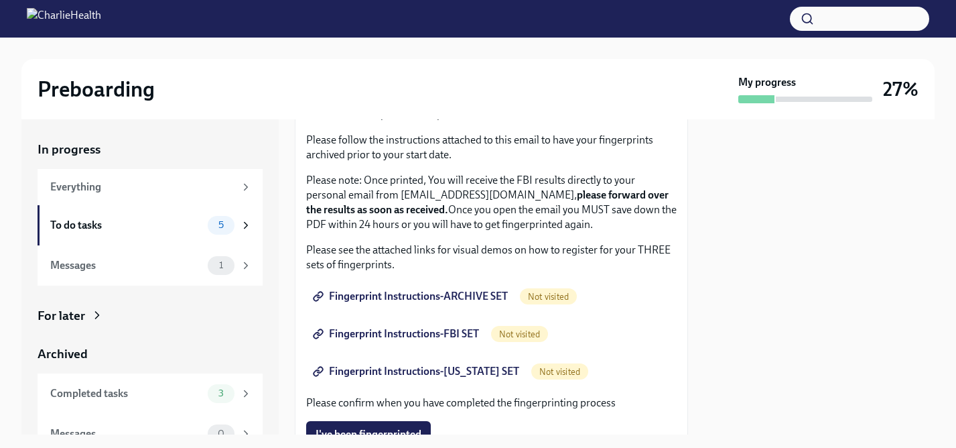
click at [470, 298] on span "Fingerprint Instructions-ARCHIVE SET" at bounding box center [412, 295] width 192 height 13
click at [81, 222] on div "To do tasks" at bounding box center [126, 225] width 152 height 15
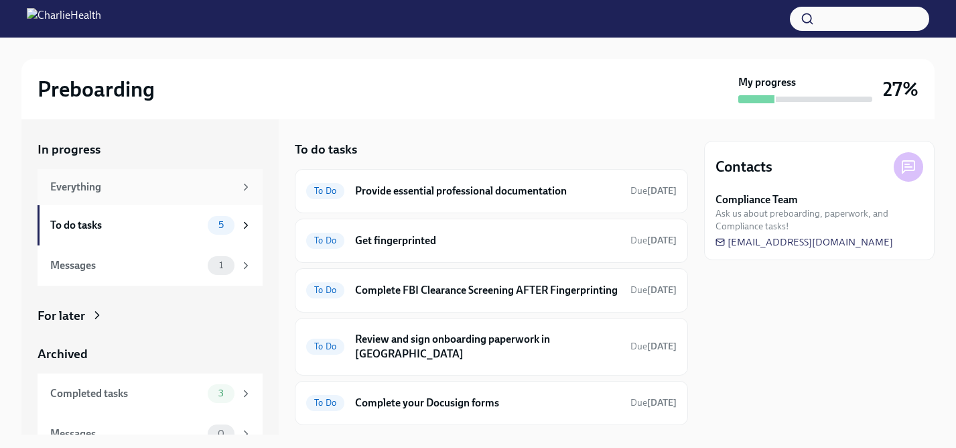
click at [93, 188] on div "Everything" at bounding box center [142, 187] width 184 height 15
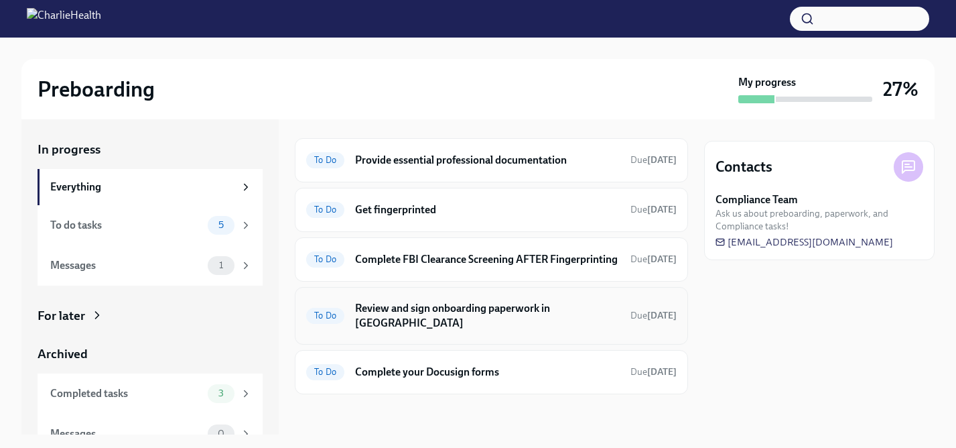
scroll to position [149, 0]
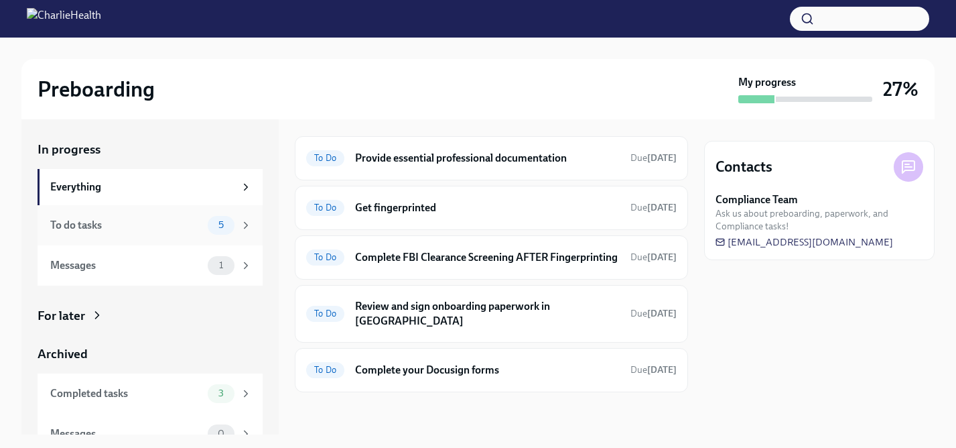
click at [88, 225] on div "To do tasks" at bounding box center [126, 225] width 152 height 15
click at [392, 209] on h6 "Get fingerprinted" at bounding box center [487, 207] width 265 height 15
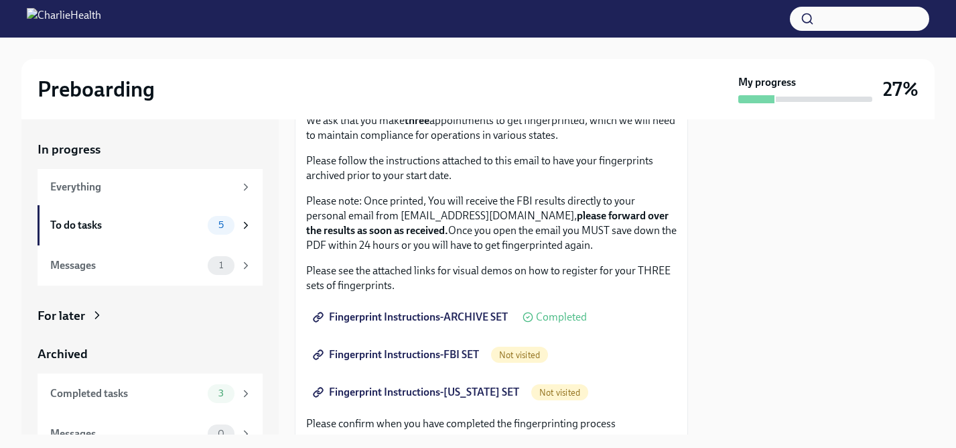
scroll to position [97, 0]
click at [410, 355] on span "Fingerprint Instructions-FBI SET" at bounding box center [397, 353] width 163 height 13
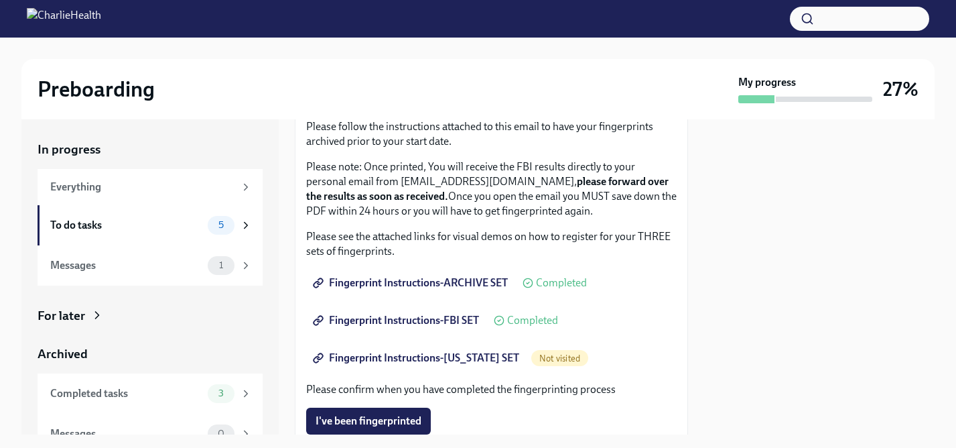
scroll to position [155, 0]
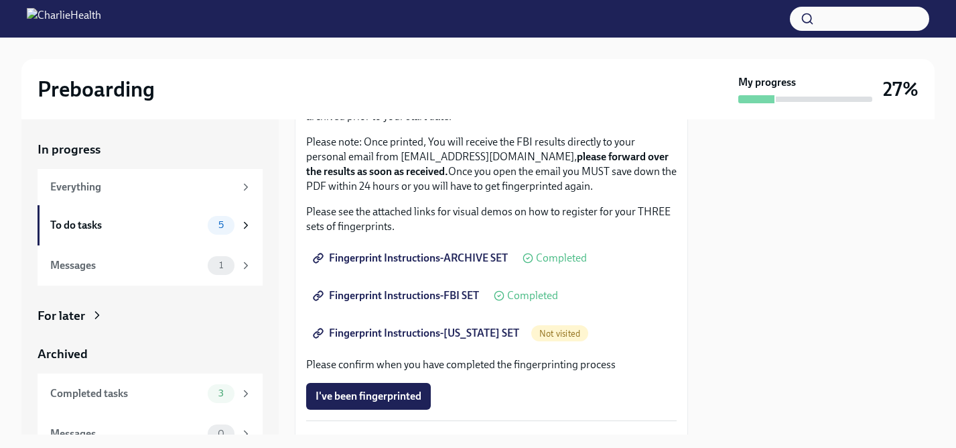
click at [472, 332] on span "Fingerprint Instructions-[US_STATE] SET" at bounding box center [418, 332] width 204 height 13
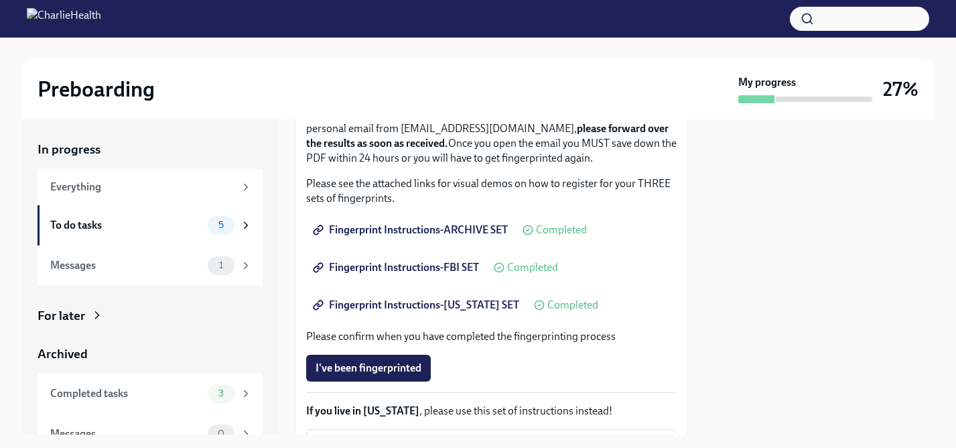
scroll to position [190, 0]
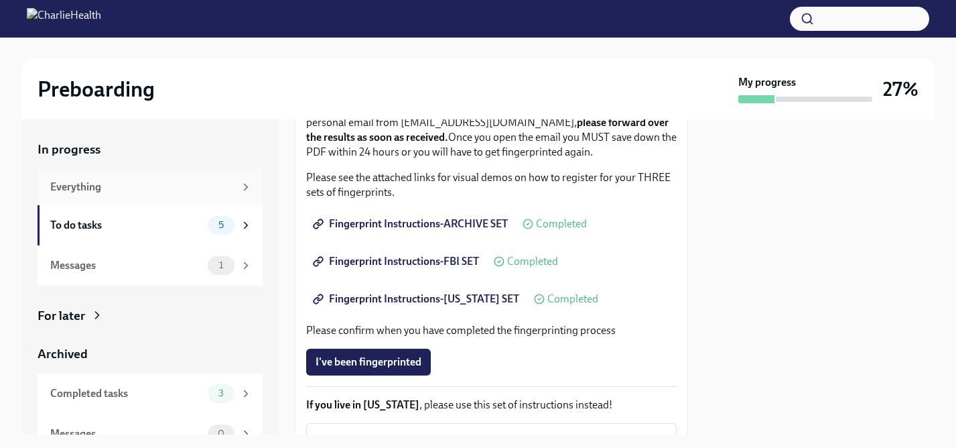
click at [69, 190] on div "Everything" at bounding box center [142, 187] width 184 height 15
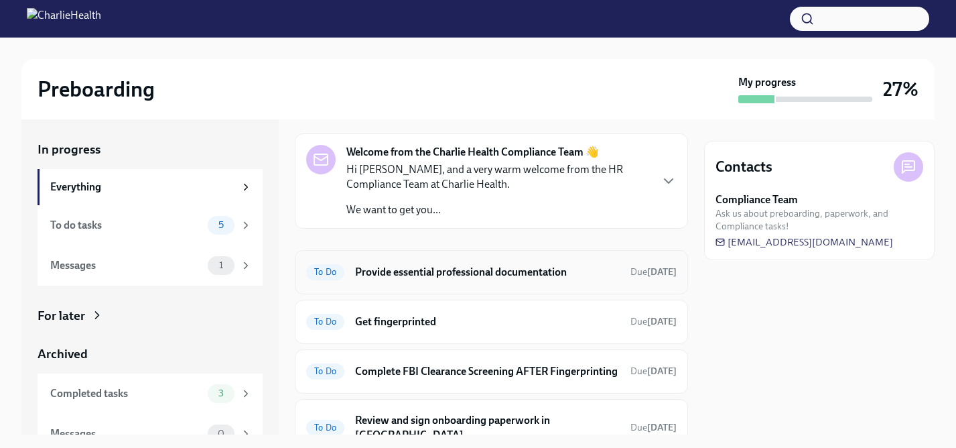
scroll to position [36, 0]
click at [505, 272] on h6 "Provide essential professional documentation" at bounding box center [487, 271] width 265 height 15
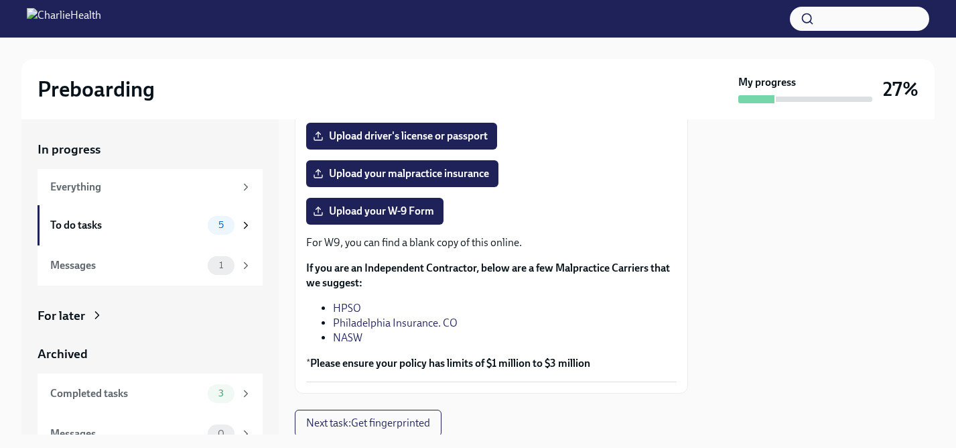
scroll to position [318, 0]
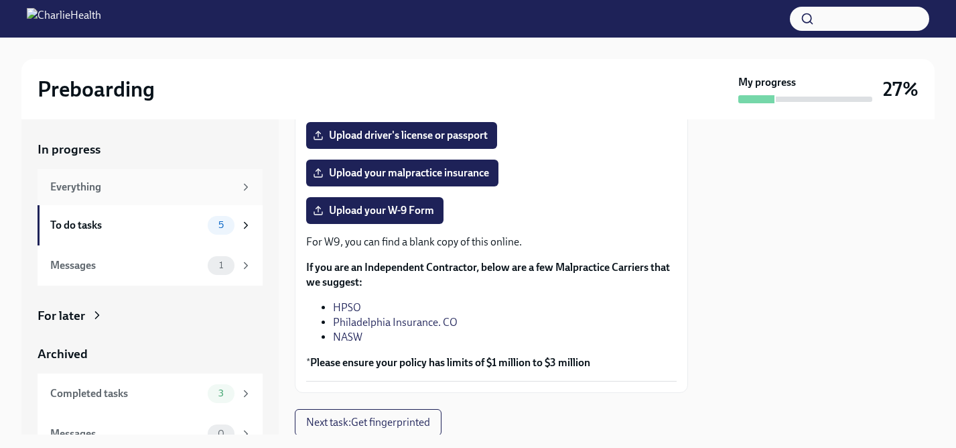
click at [84, 185] on div "Everything" at bounding box center [142, 187] width 184 height 15
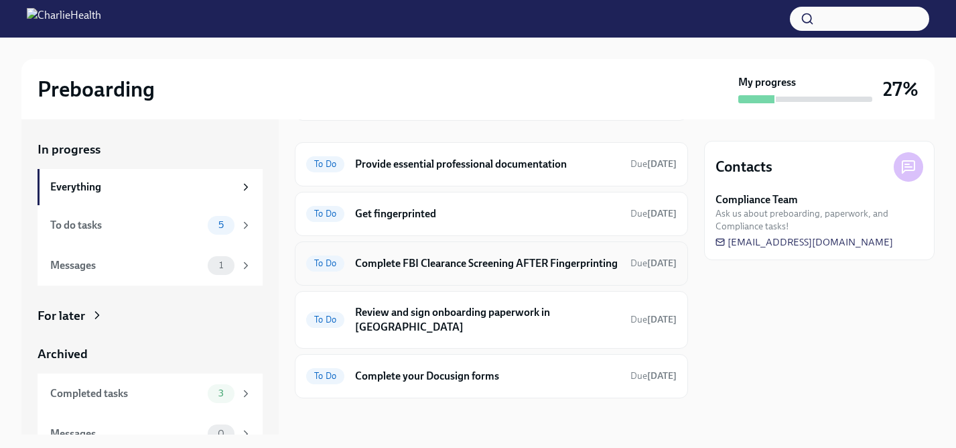
scroll to position [149, 0]
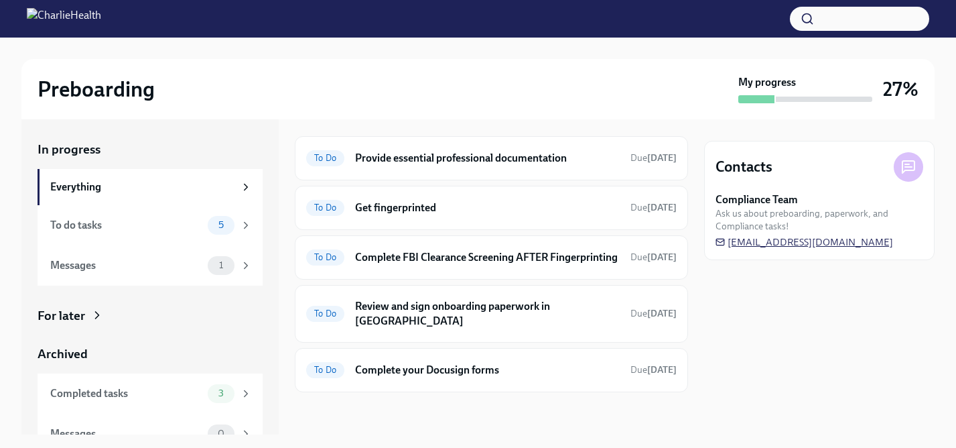
click at [798, 245] on span "[EMAIL_ADDRESS][DOMAIN_NAME]" at bounding box center [805, 241] width 178 height 13
click at [508, 318] on h6 "Review and sign onboarding paperwork in [GEOGRAPHIC_DATA]" at bounding box center [487, 313] width 265 height 29
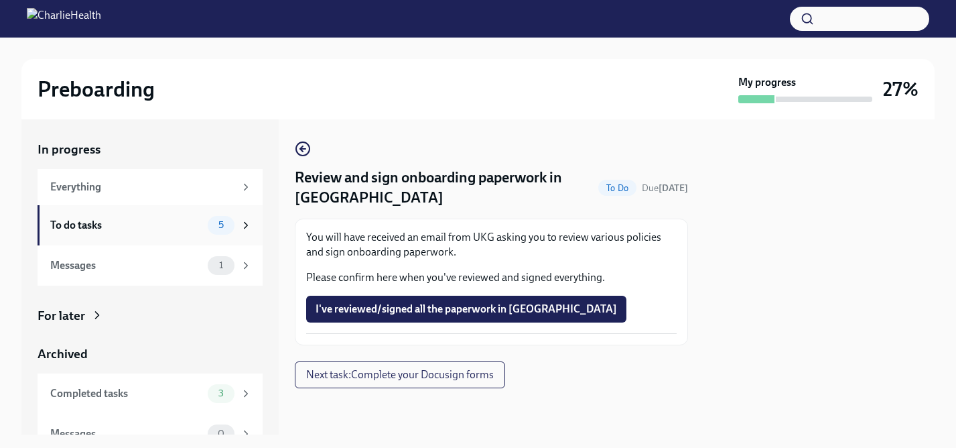
click at [88, 229] on div "To do tasks" at bounding box center [126, 225] width 152 height 15
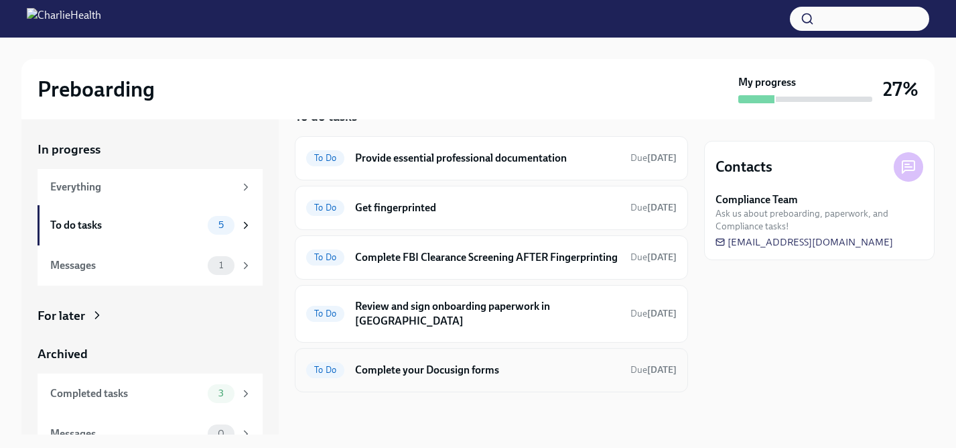
scroll to position [33, 0]
click at [479, 372] on h6 "Complete your Docusign forms" at bounding box center [487, 369] width 265 height 15
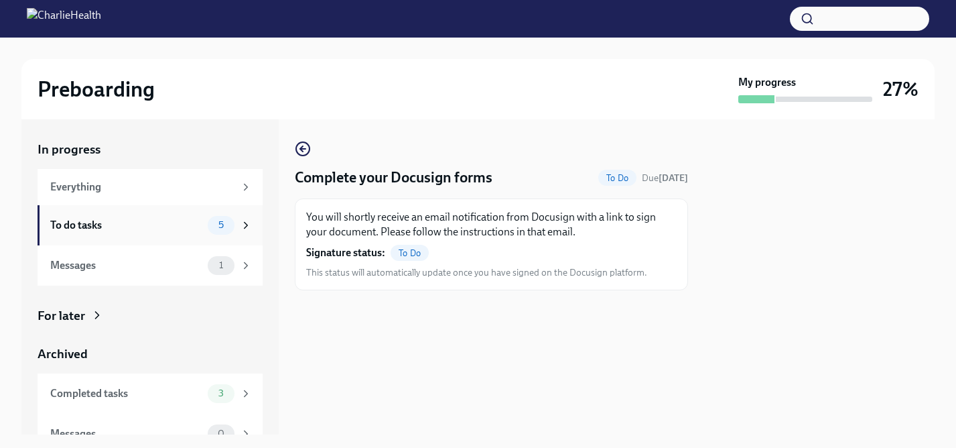
click at [88, 227] on div "To do tasks" at bounding box center [126, 225] width 152 height 15
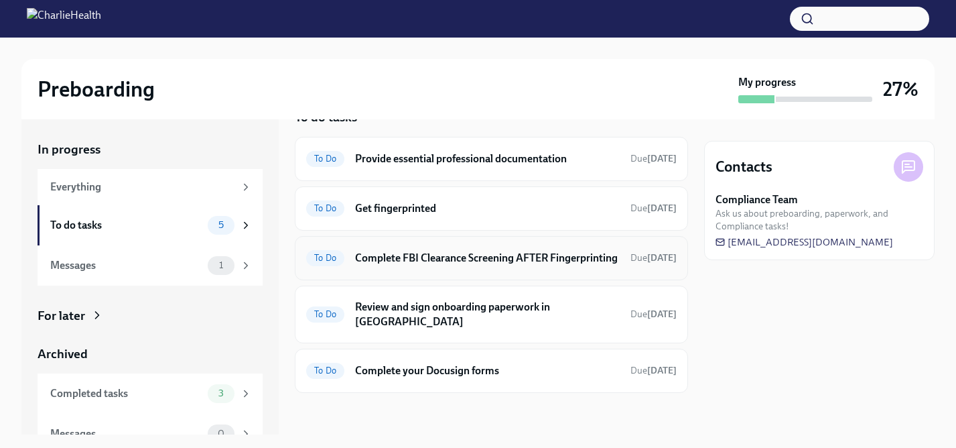
scroll to position [33, 0]
